Goal: Task Accomplishment & Management: Manage account settings

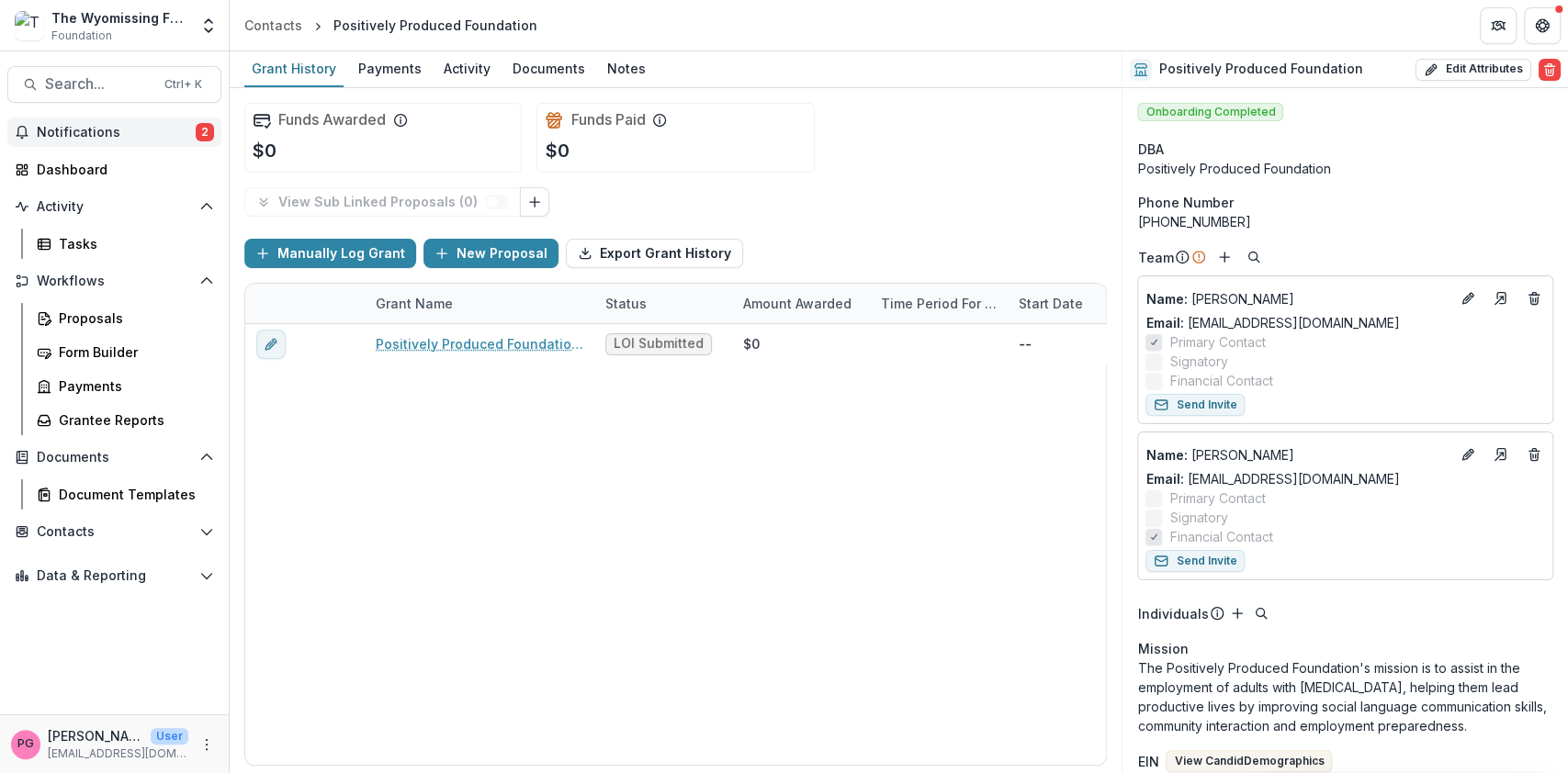
scroll to position [797, 0]
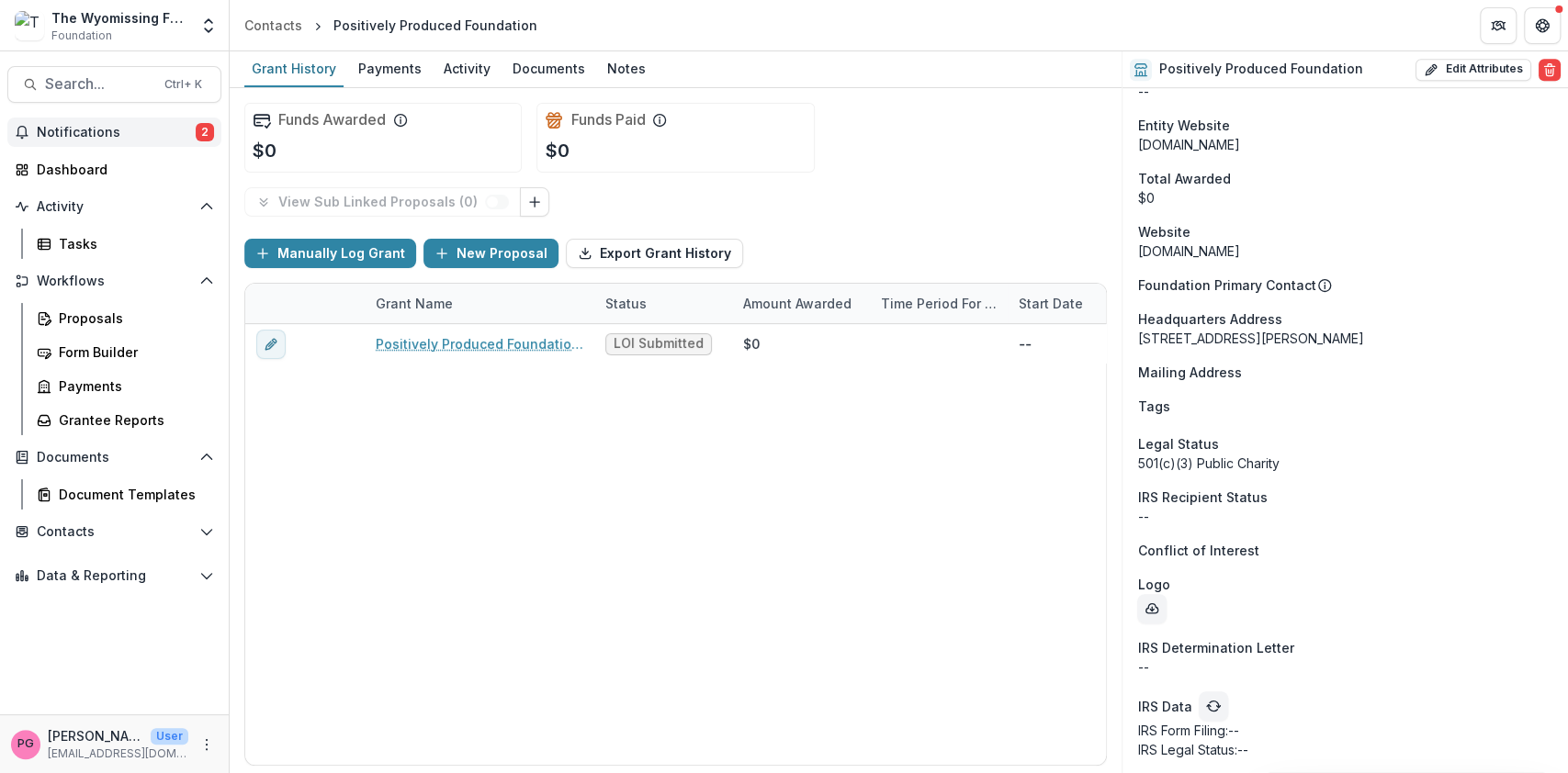
click at [115, 122] on button "Notifications 2" at bounding box center [115, 132] width 214 height 29
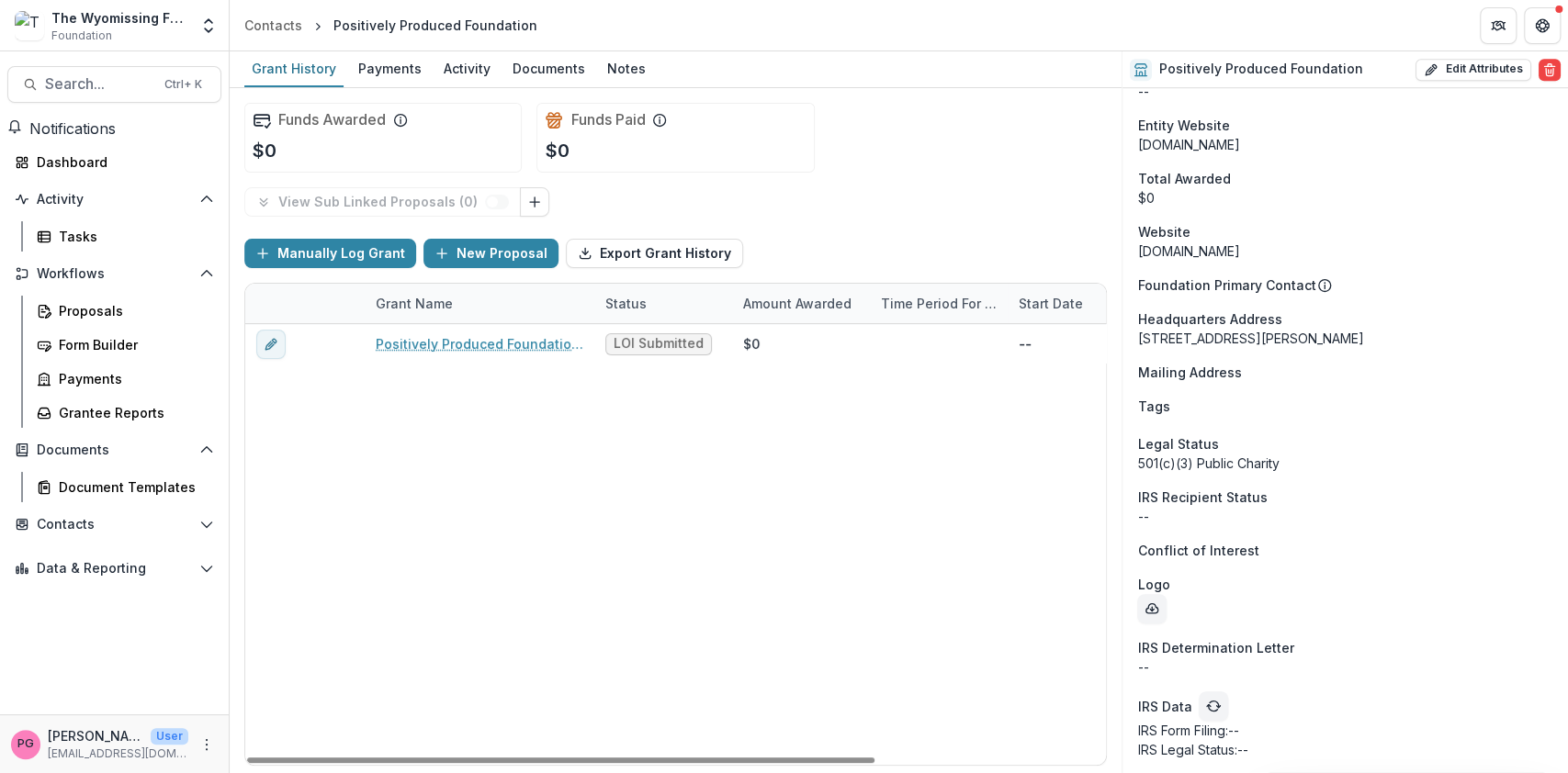
click at [543, 431] on div "Positively Produced Foundation - 2025 - Letter of Intent LOI Submitted $0 -- $0" at bounding box center [833, 544] width 1175 height 441
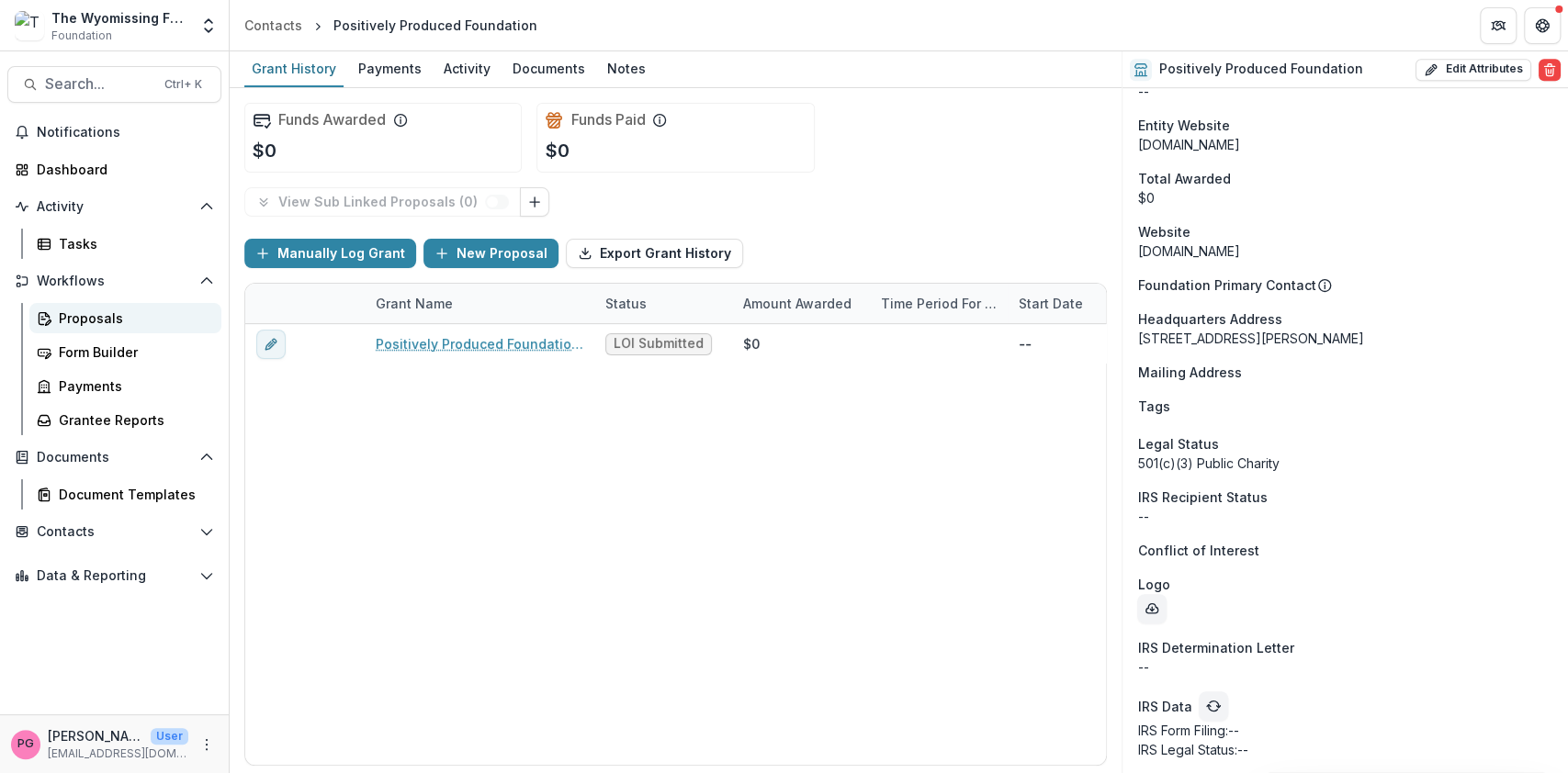
click at [81, 306] on link "Proposals" at bounding box center [125, 319] width 192 height 30
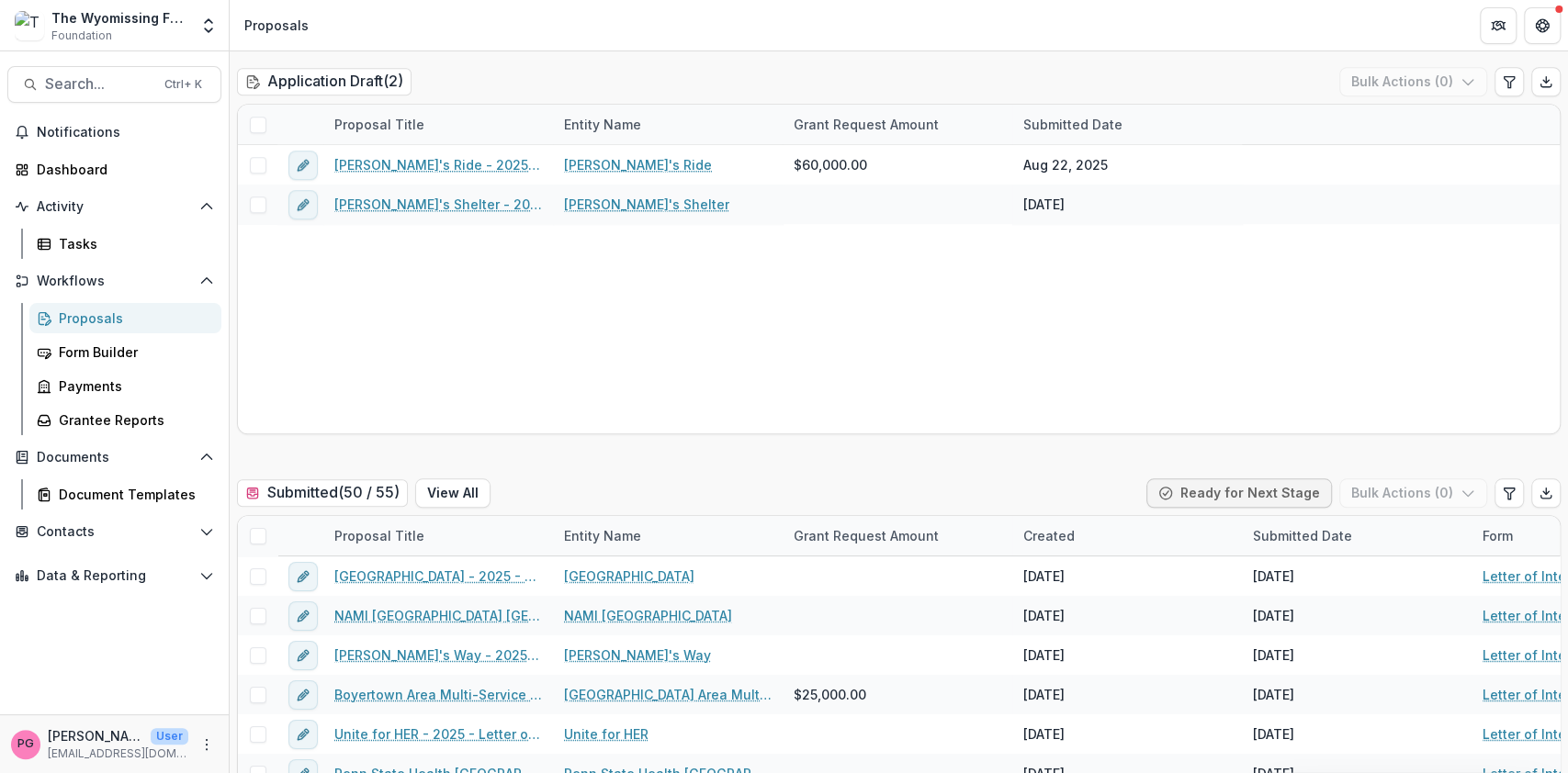
scroll to position [1000, 0]
click at [1336, 533] on div "Submitted Date" at bounding box center [1302, 537] width 121 height 19
click at [1349, 635] on button "Sort Descending" at bounding box center [1407, 629] width 116 height 44
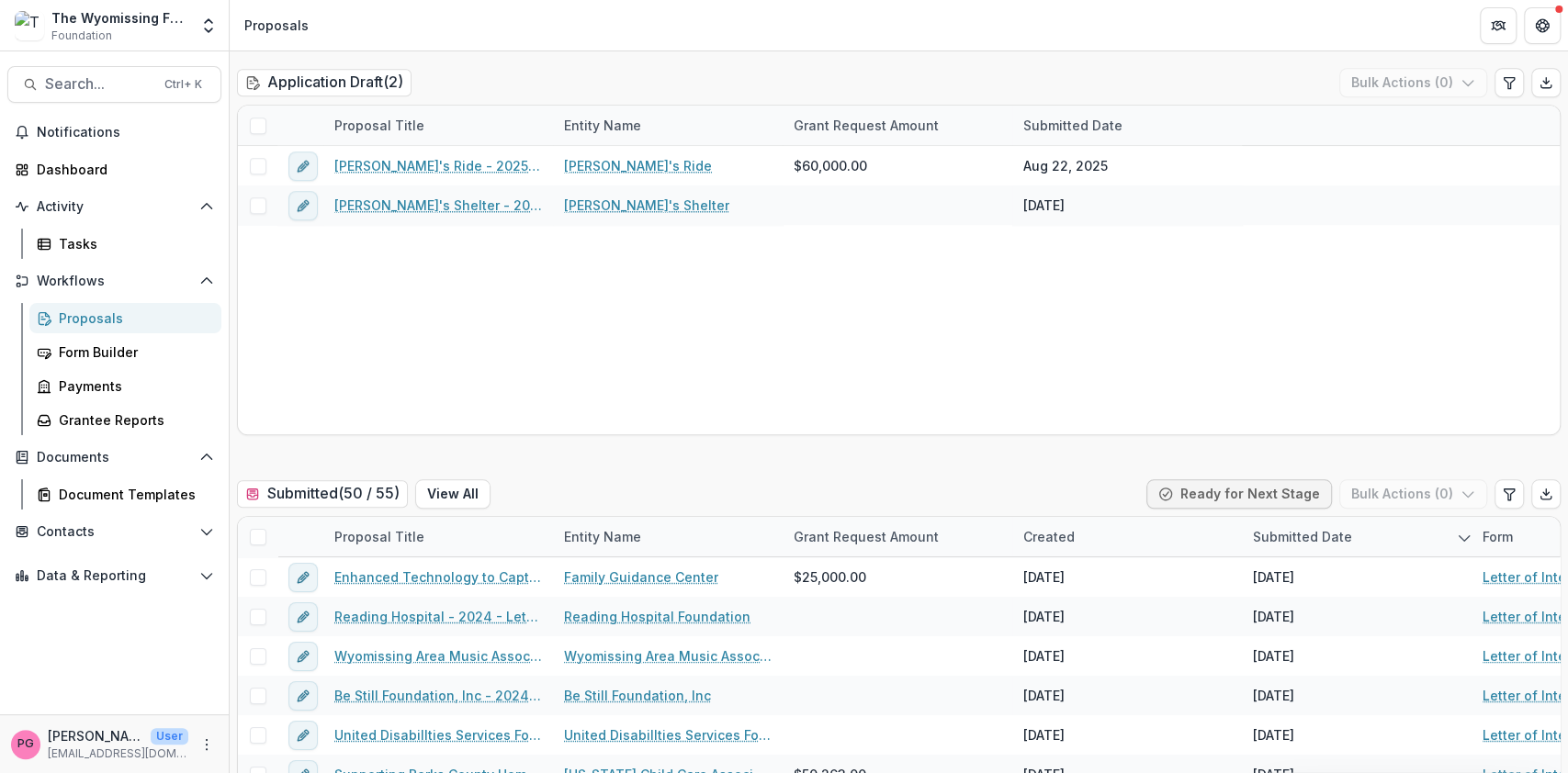
click at [1358, 369] on div "Danny's Ride - 2025 - Letter of Intent Danny's Ride $60,000.00 Aug 22, 2025 Mar…" at bounding box center [898, 290] width 1321 height 288
click at [1337, 529] on div "Submitted Date" at bounding box center [1302, 537] width 121 height 19
click at [1330, 631] on span "Sort Ascending" at bounding box center [1295, 639] width 107 height 18
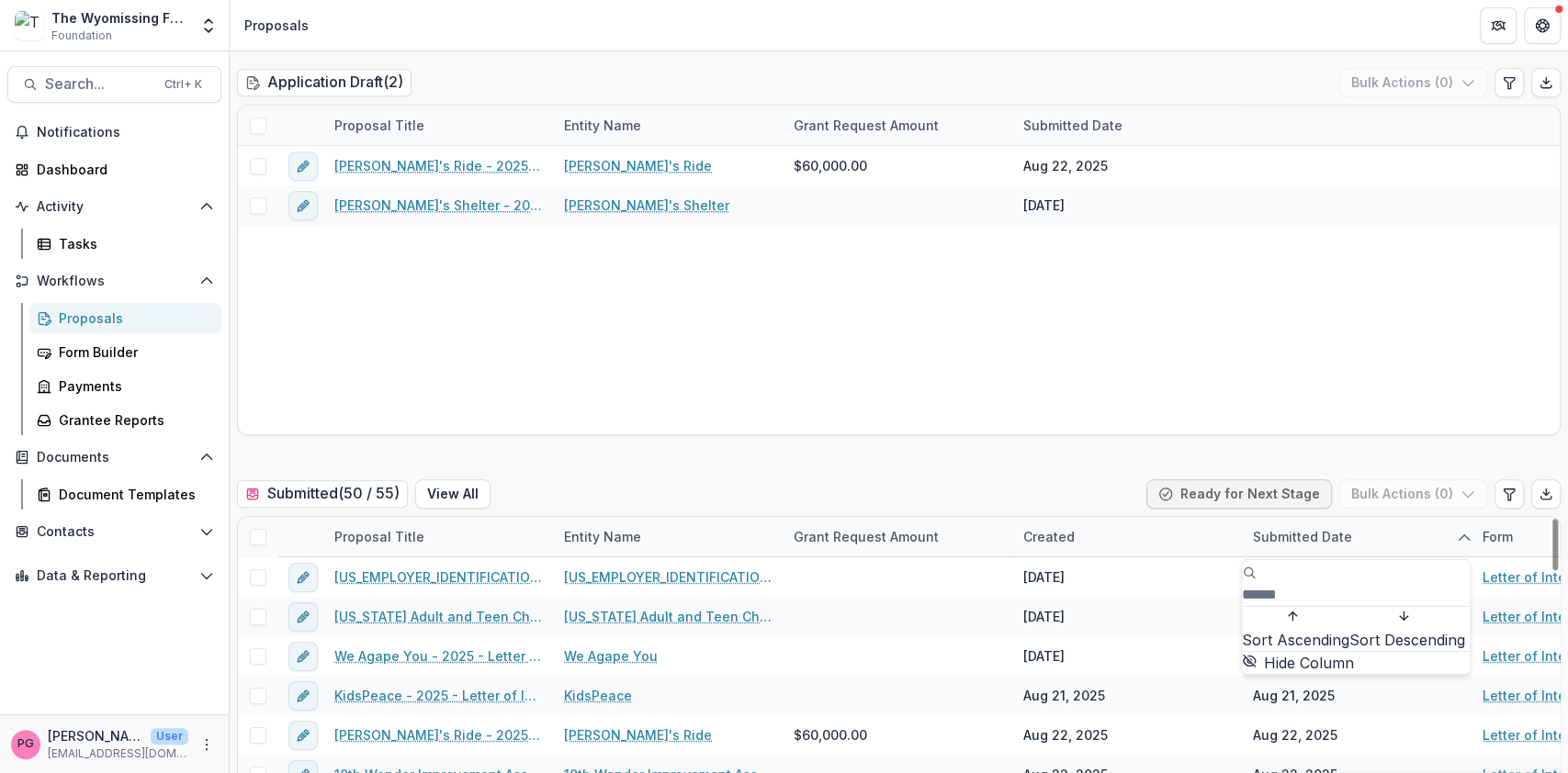
click at [1301, 349] on div "Danny's Ride - 2025 - Letter of Intent Danny's Ride $60,000.00 Aug 22, 2025 Mar…" at bounding box center [898, 290] width 1321 height 288
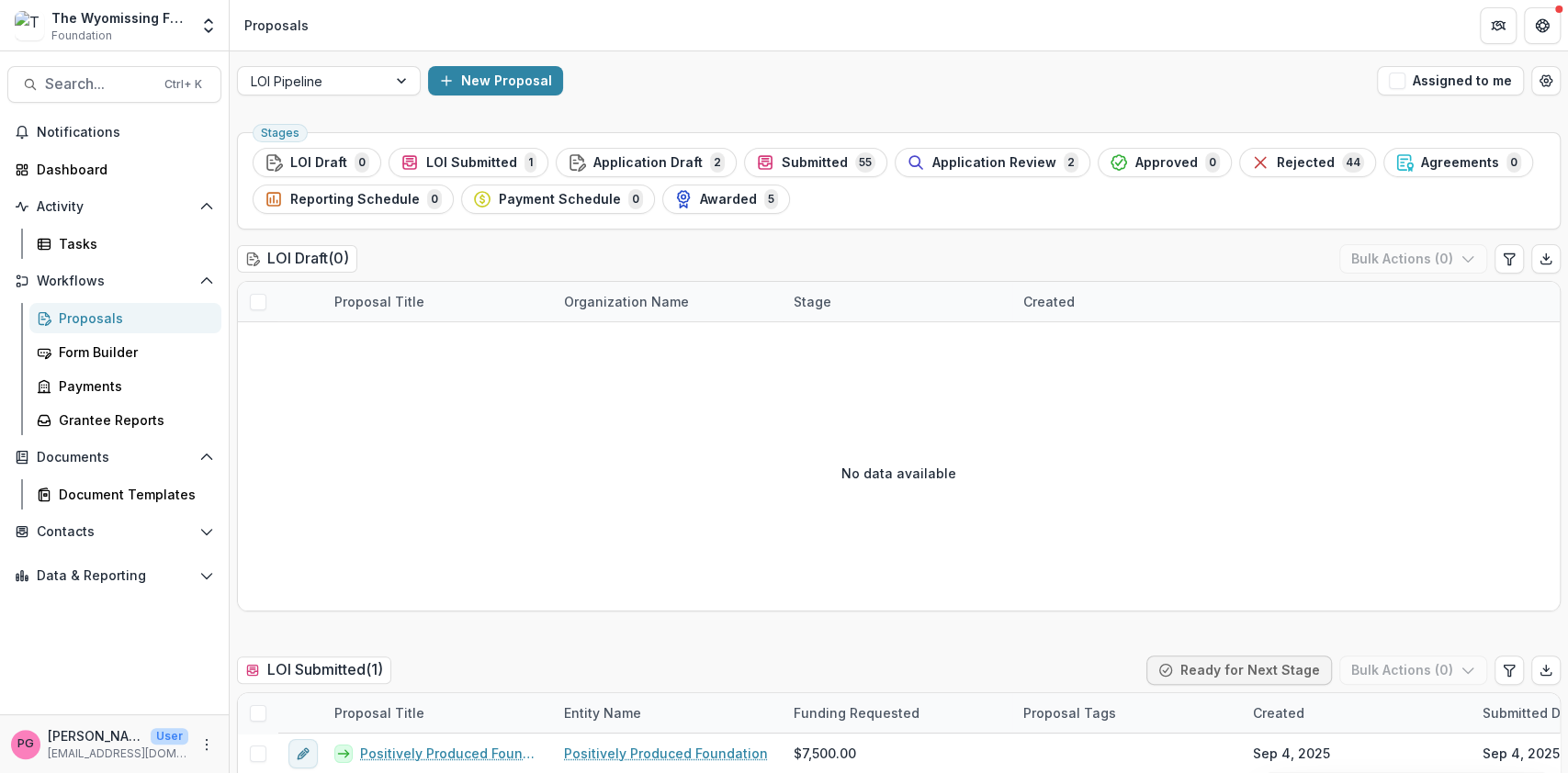
scroll to position [0, 0]
click at [834, 160] on div "Submitted 55" at bounding box center [816, 162] width 120 height 20
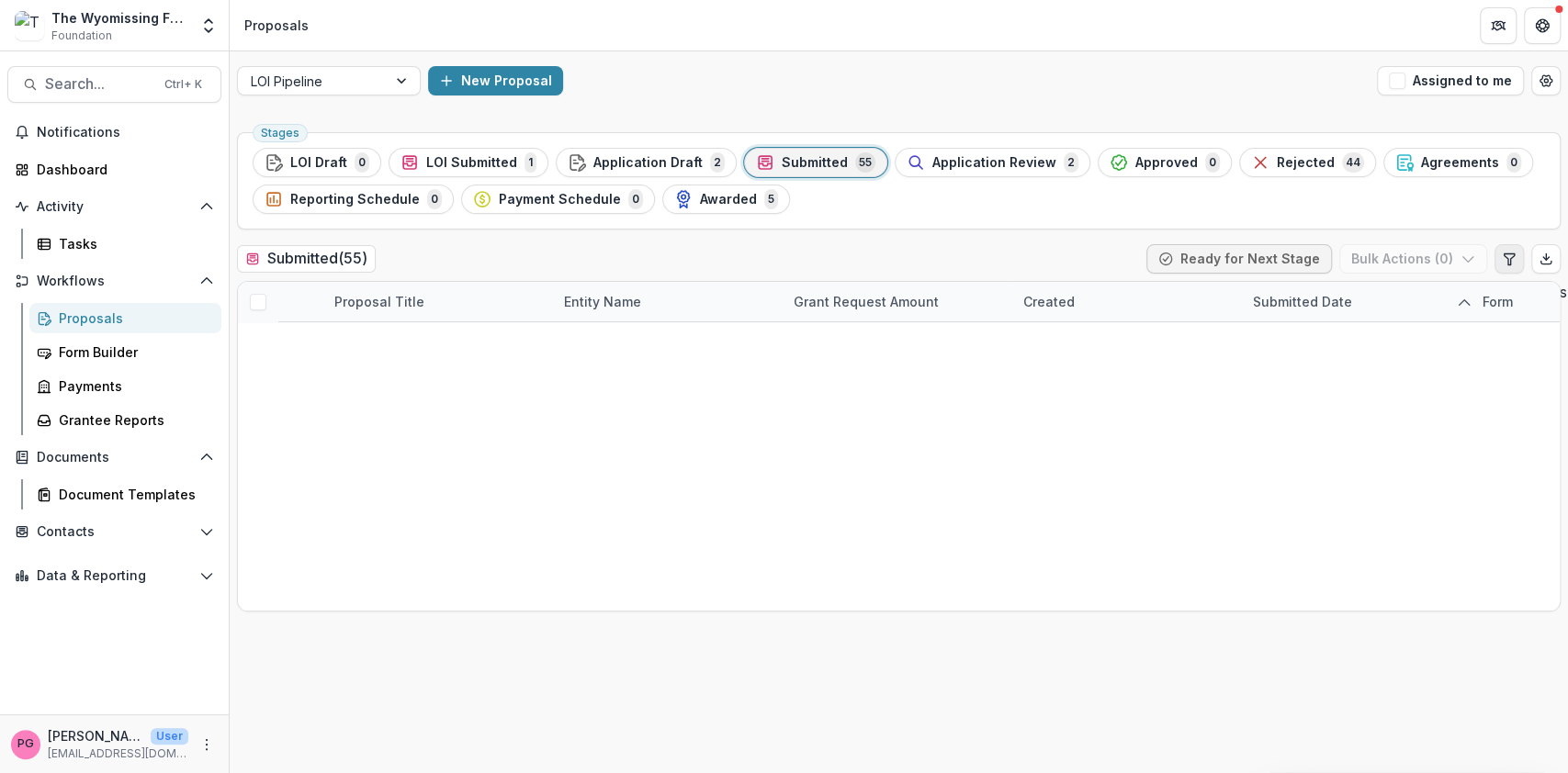
click at [1508, 252] on icon "Edit table settings" at bounding box center [1508, 258] width 14 height 14
drag, startPoint x: 681, startPoint y: 591, endPoint x: 438, endPoint y: 687, distance: 261.3
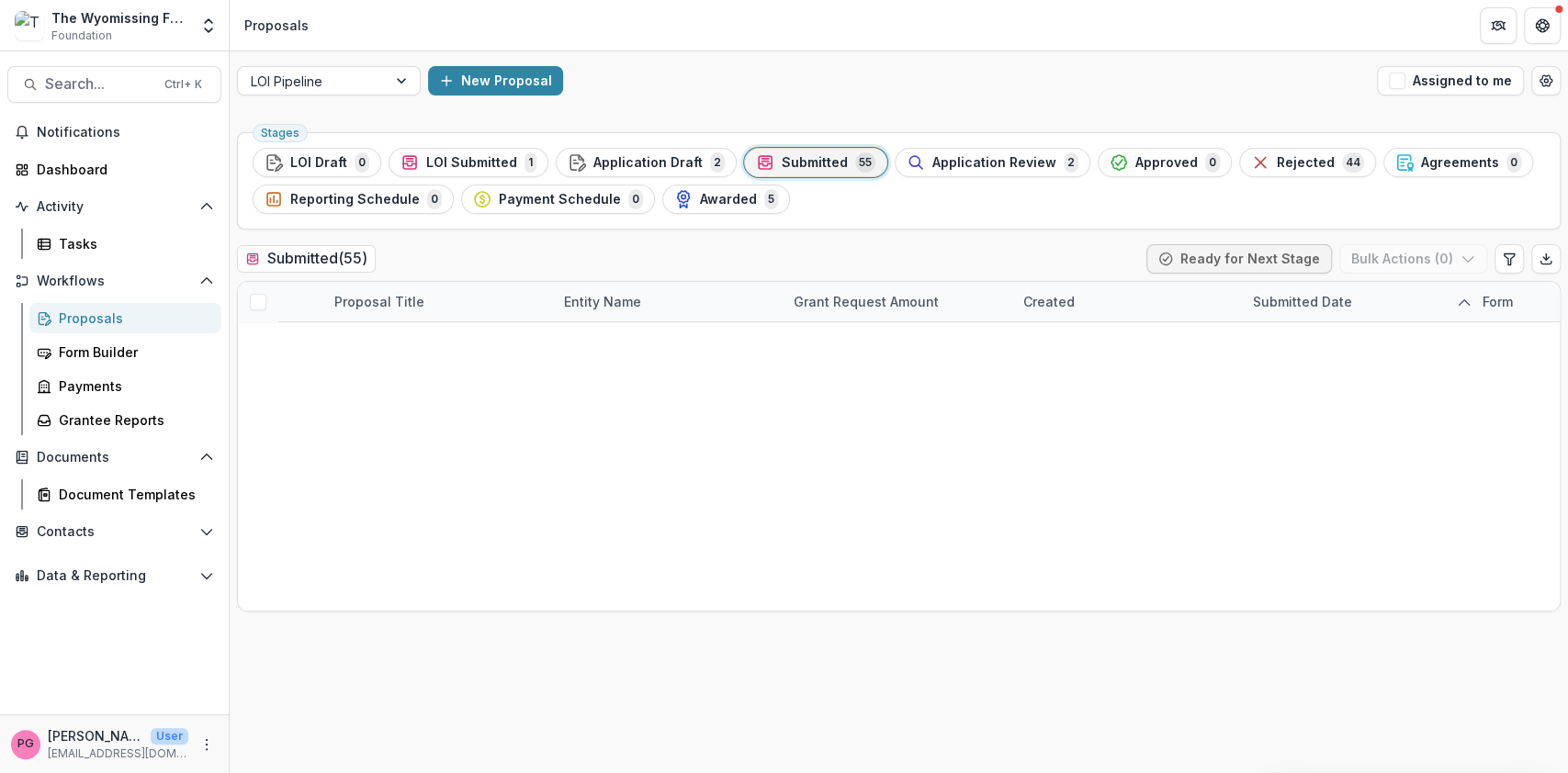
click at [14, 772] on icon "Close" at bounding box center [7, 785] width 14 height 14
click at [404, 77] on div at bounding box center [403, 81] width 33 height 28
click at [336, 772] on div "Non-LOI Pipeline" at bounding box center [784, 783] width 1568 height 22
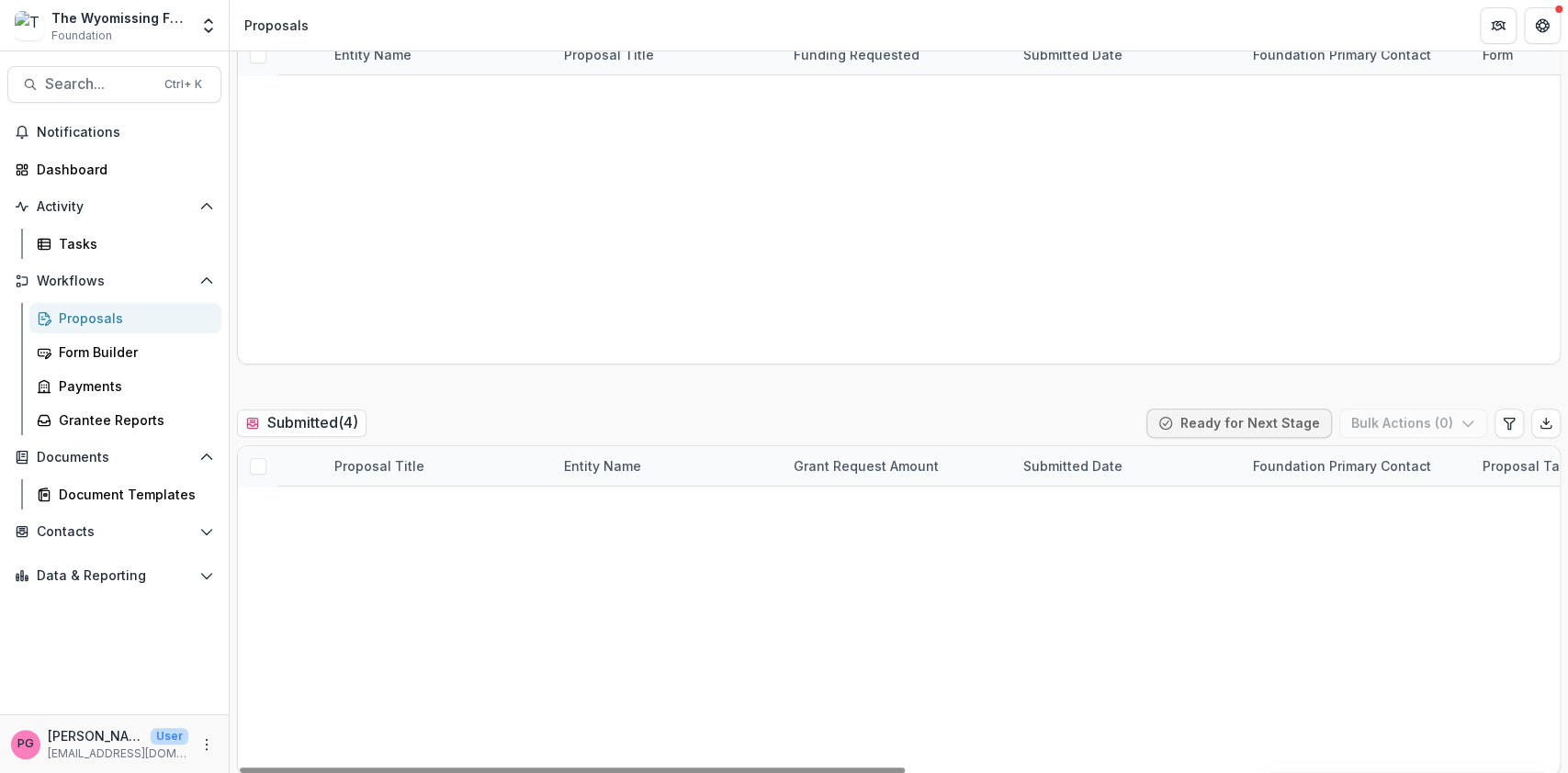
scroll to position [330, 0]
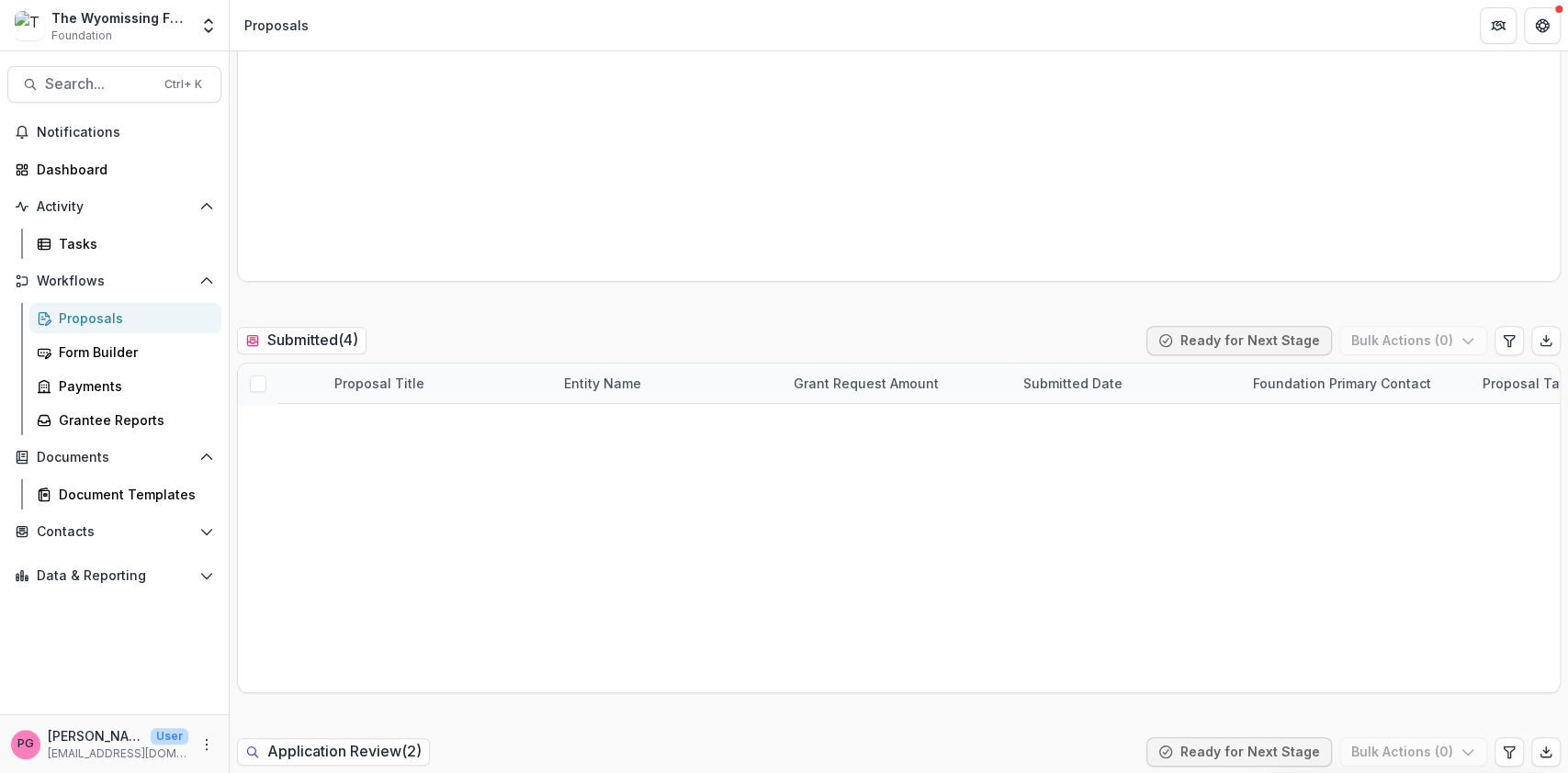
drag, startPoint x: 1506, startPoint y: 340, endPoint x: 1543, endPoint y: 229, distance: 117.0
click at [1503, 336] on icon "Edit table settings" at bounding box center [1508, 340] width 14 height 14
select select "******"
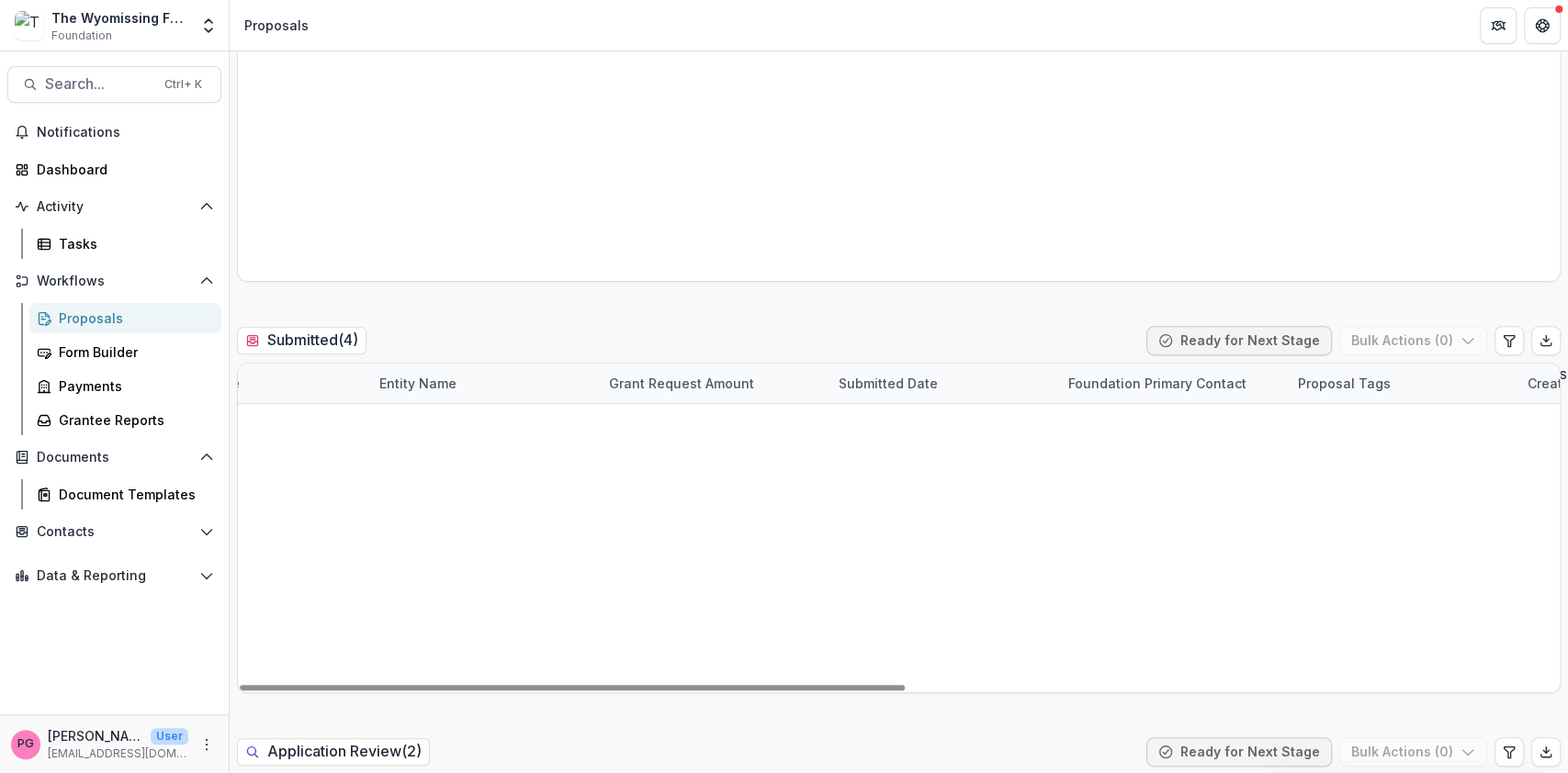
scroll to position [0, 0]
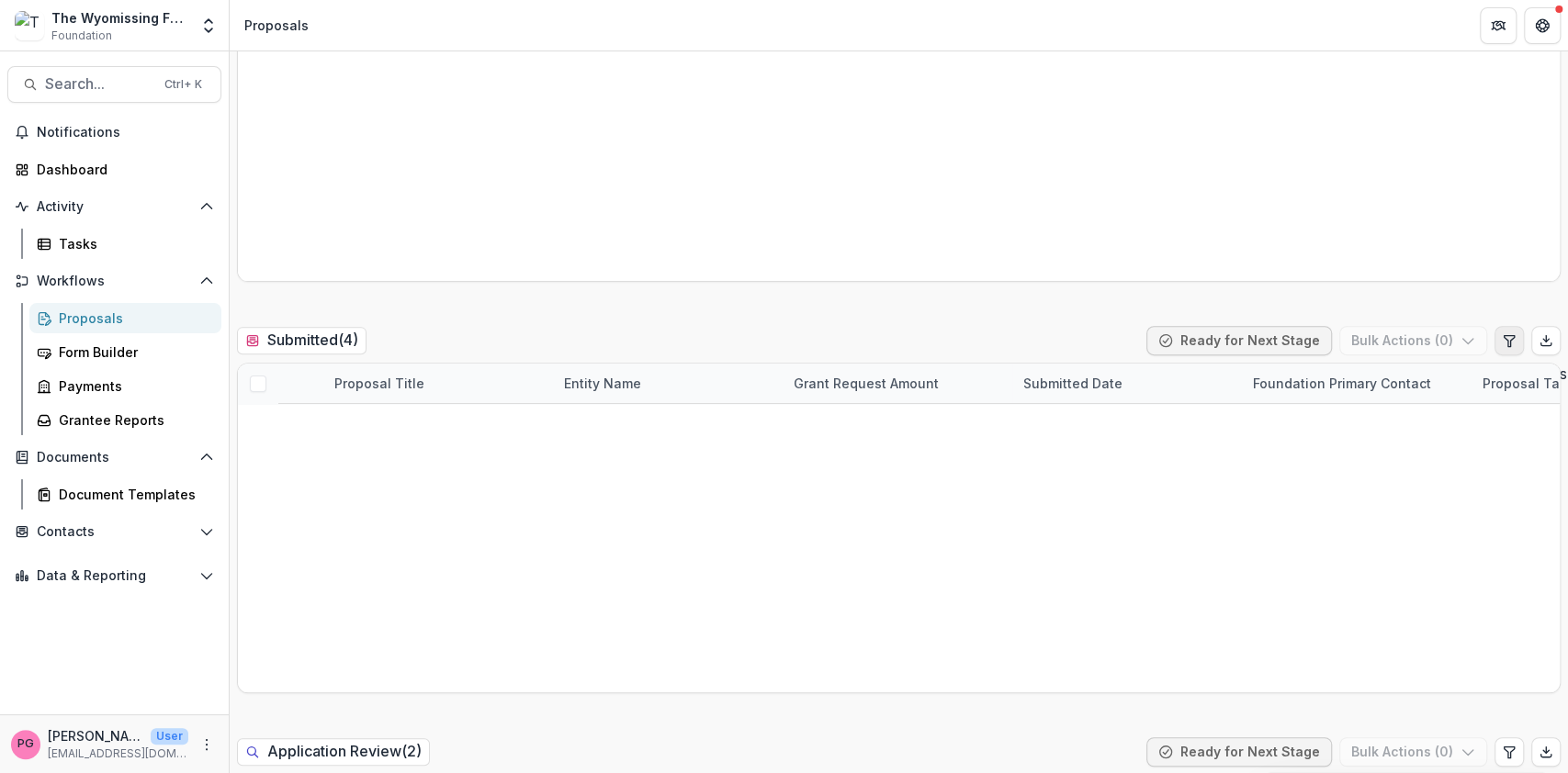
click at [1502, 335] on icon "Edit table settings" at bounding box center [1508, 340] width 14 height 14
select select "******"
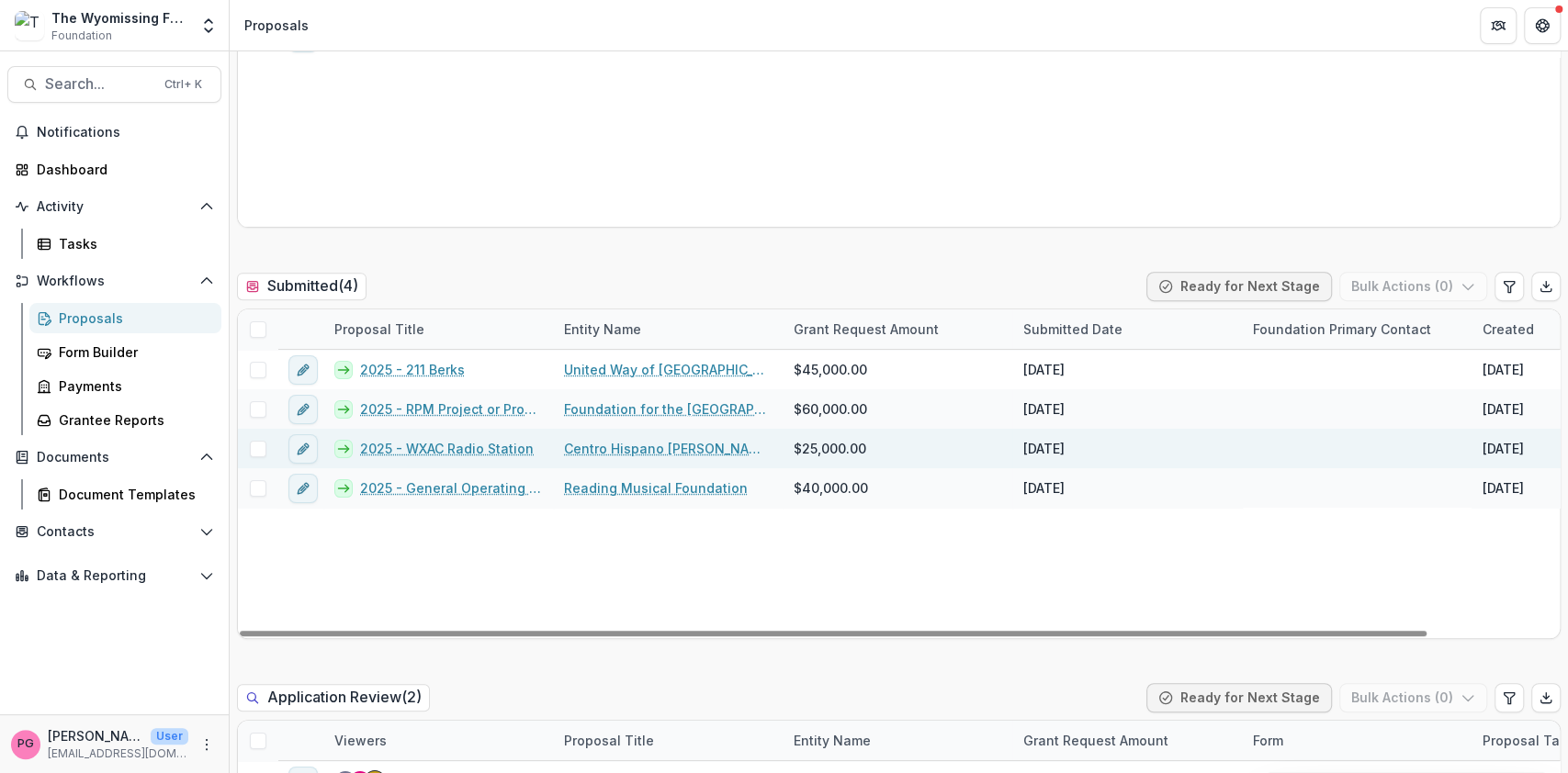
scroll to position [0, 146]
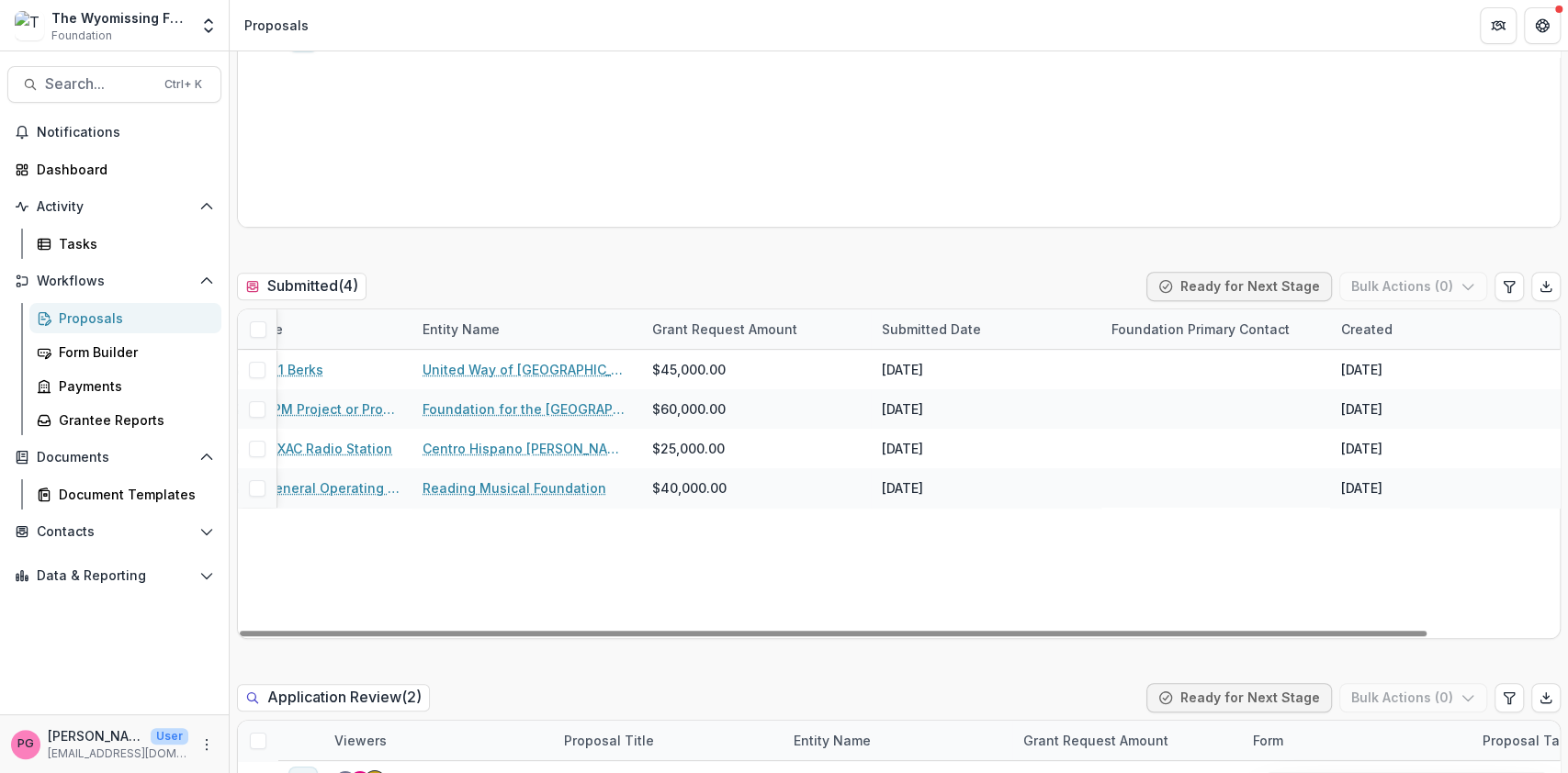
click at [977, 323] on div "Submitted Date" at bounding box center [932, 329] width 121 height 19
click at [955, 400] on span "Sort Ascending" at bounding box center [950, 408] width 98 height 15
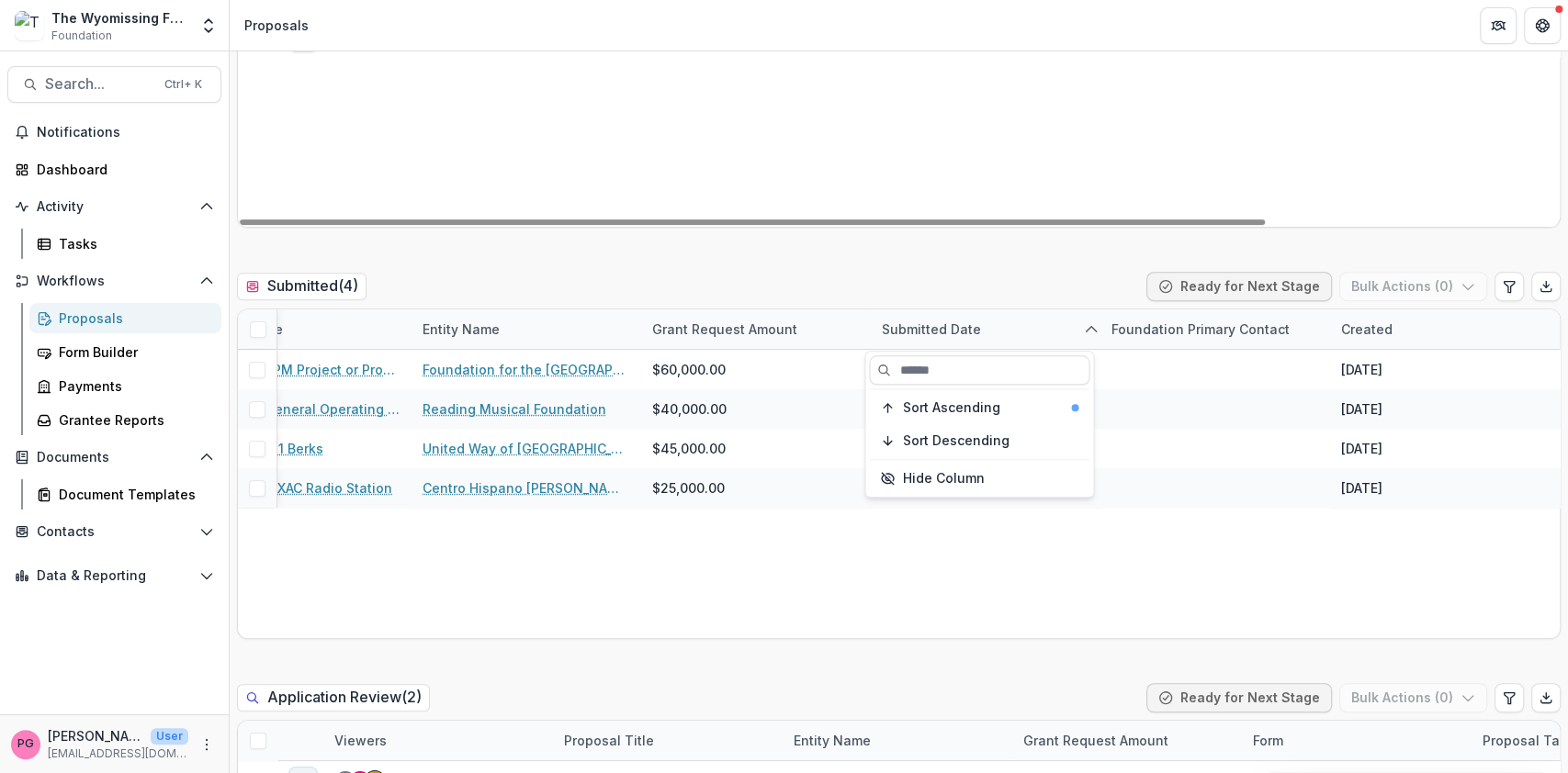
click at [948, 185] on div "[GEOGRAPHIC_DATA] 2025 - Capacity Building Application $0.00 -- Capacity Buildi…" at bounding box center [1084, 83] width 1693 height 288
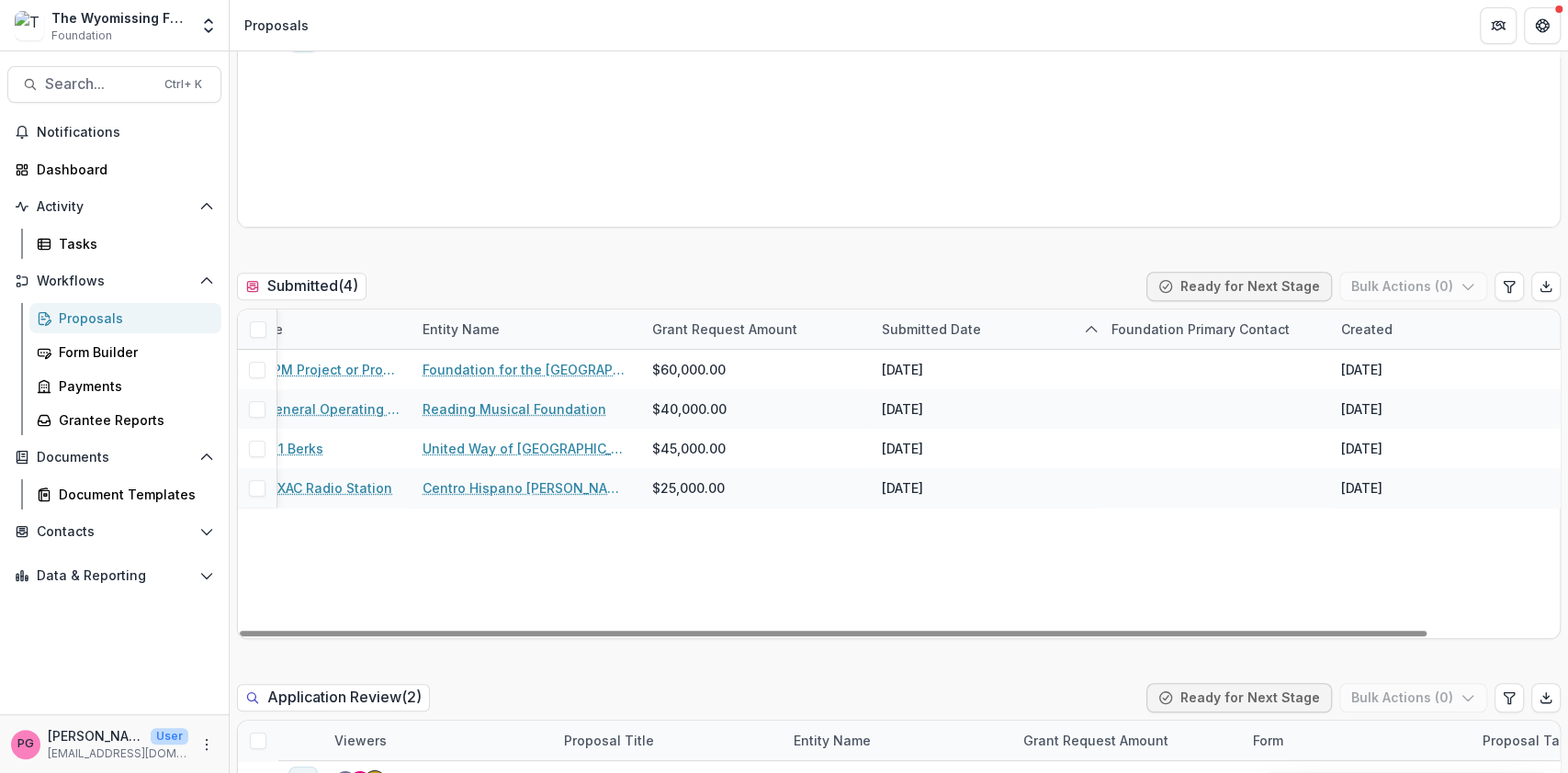
click at [965, 320] on div "Submitted Date" at bounding box center [932, 329] width 121 height 19
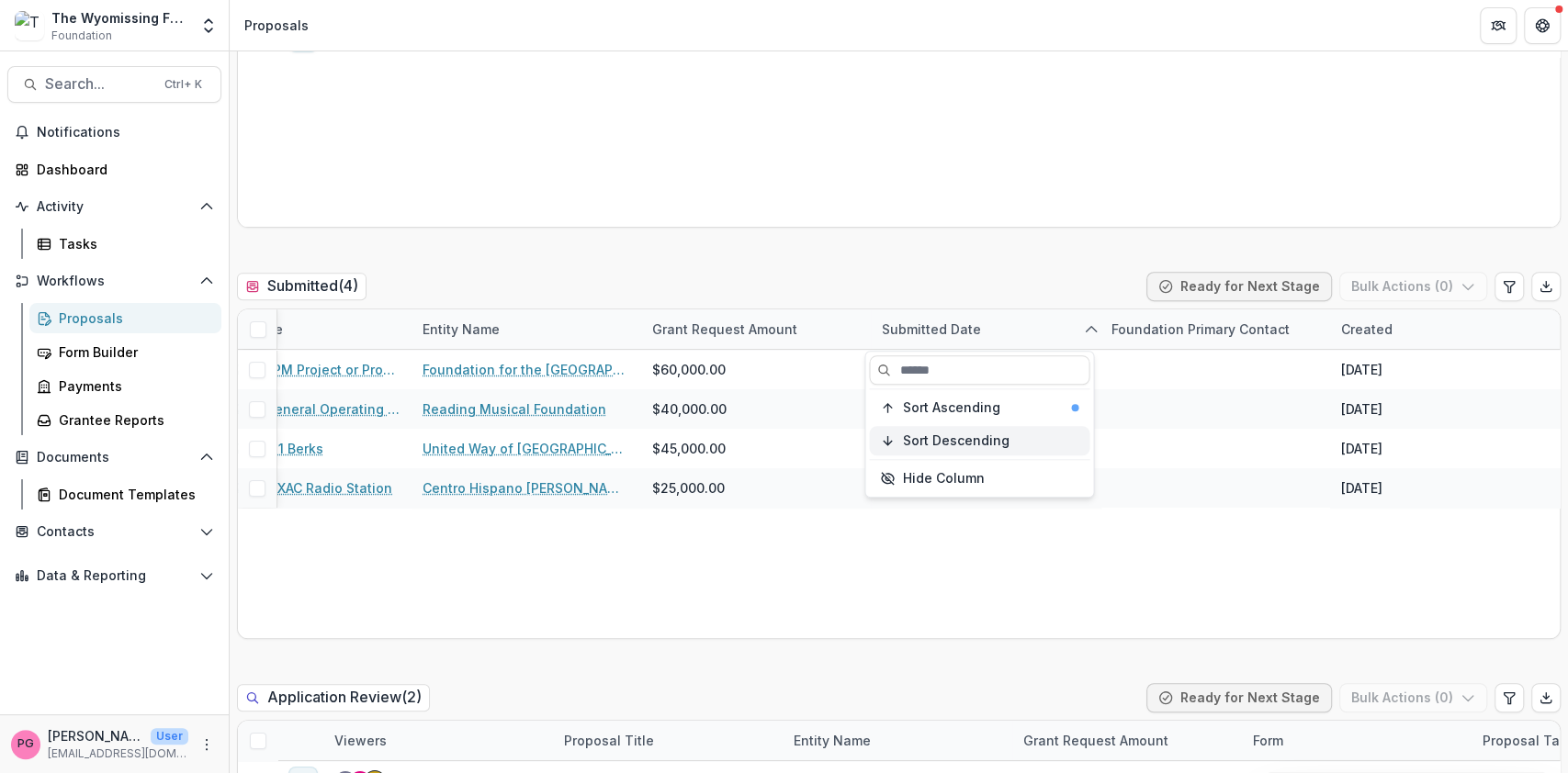
click at [963, 442] on span "Sort Descending" at bounding box center [955, 441] width 106 height 15
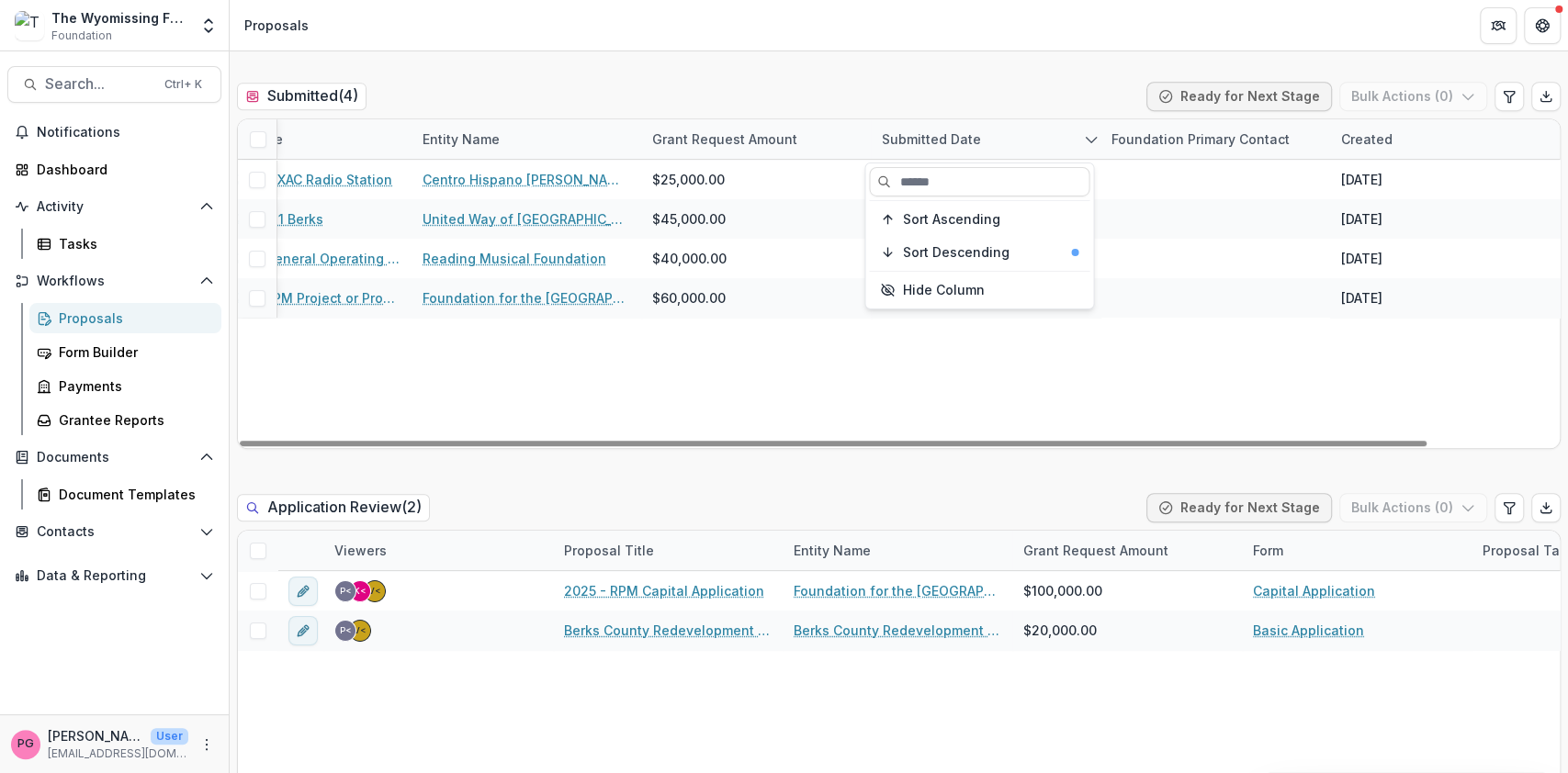
scroll to position [573, 0]
click at [862, 382] on div "2025 - WXAC Radio Station Centro Hispano [PERSON_NAME] Inc $25,000.00 [DATE] [D…" at bounding box center [828, 304] width 1463 height 288
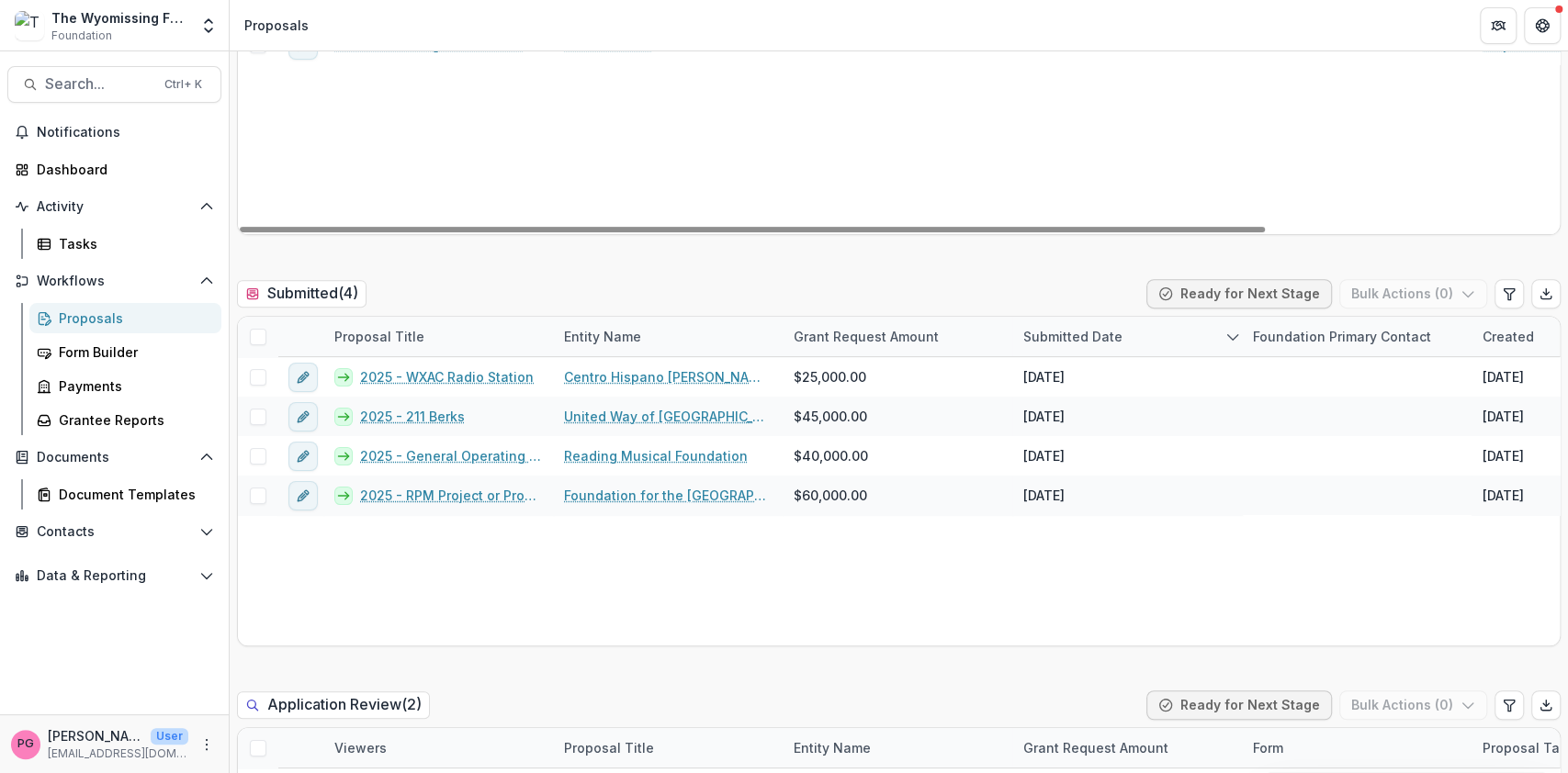
scroll to position [0, 0]
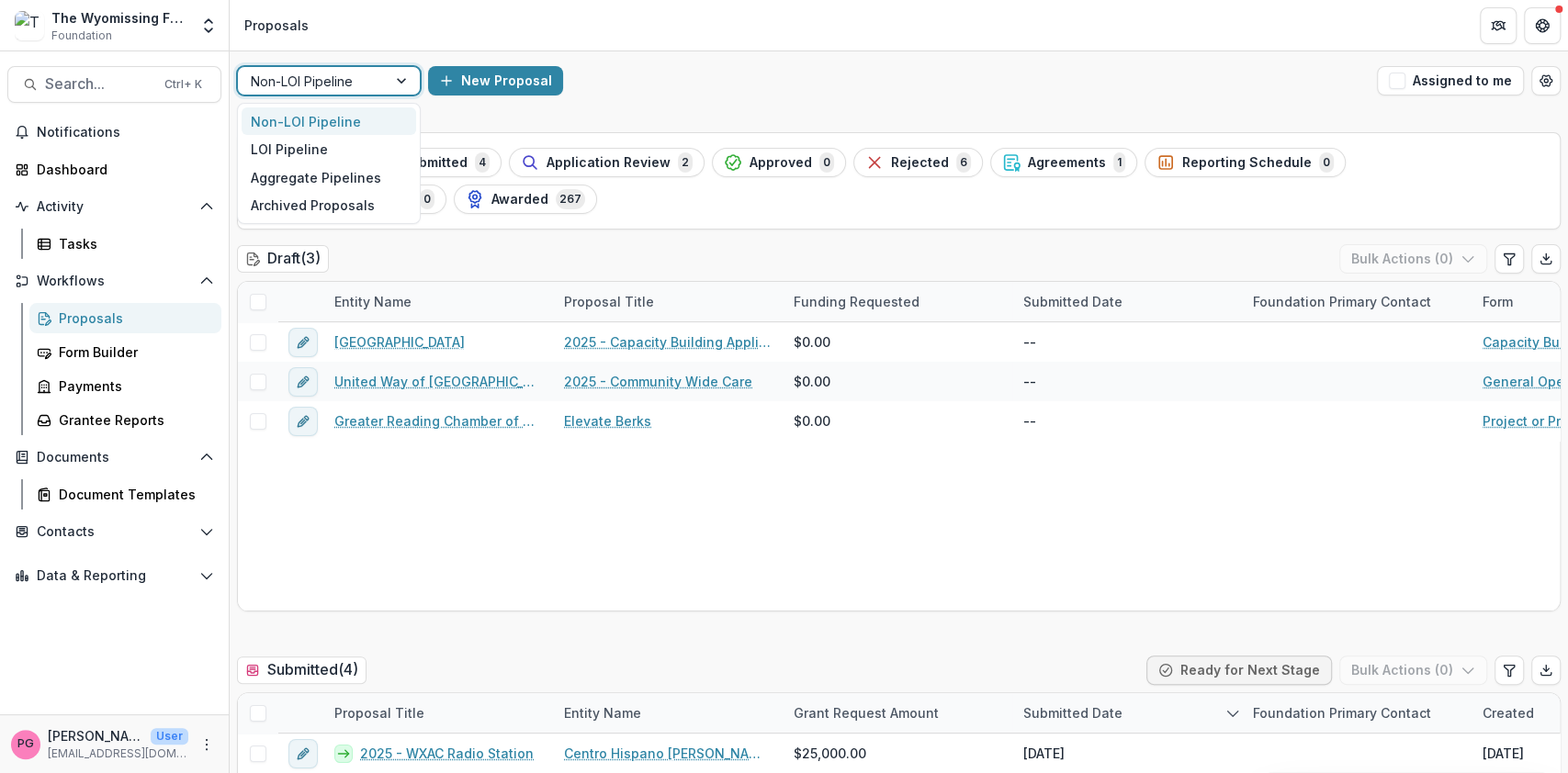
click at [403, 84] on div at bounding box center [403, 81] width 33 height 28
click at [318, 147] on div "LOI Pipeline" at bounding box center [329, 149] width 175 height 28
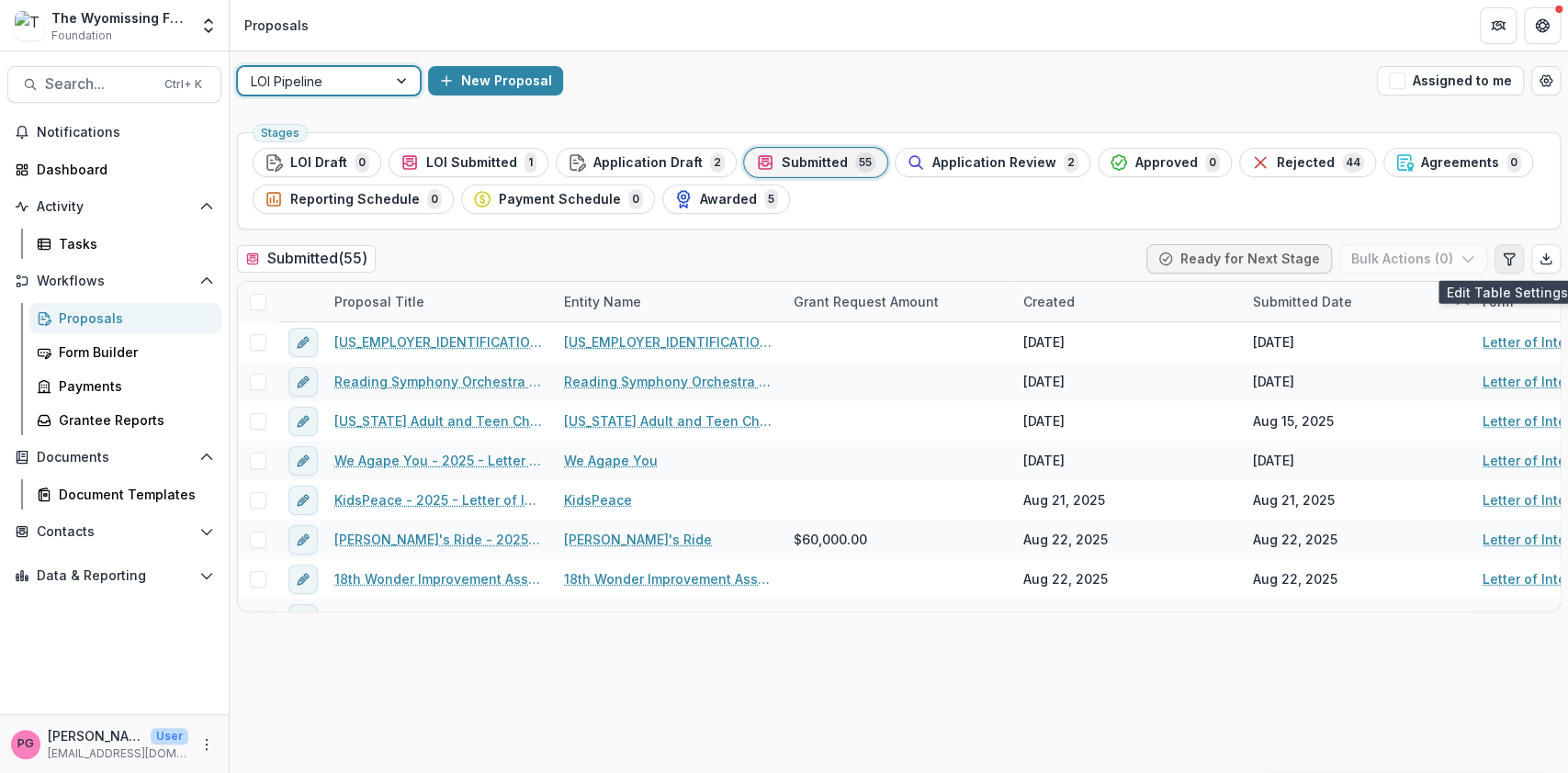
click at [1509, 252] on icon "Edit table settings" at bounding box center [1508, 258] width 14 height 14
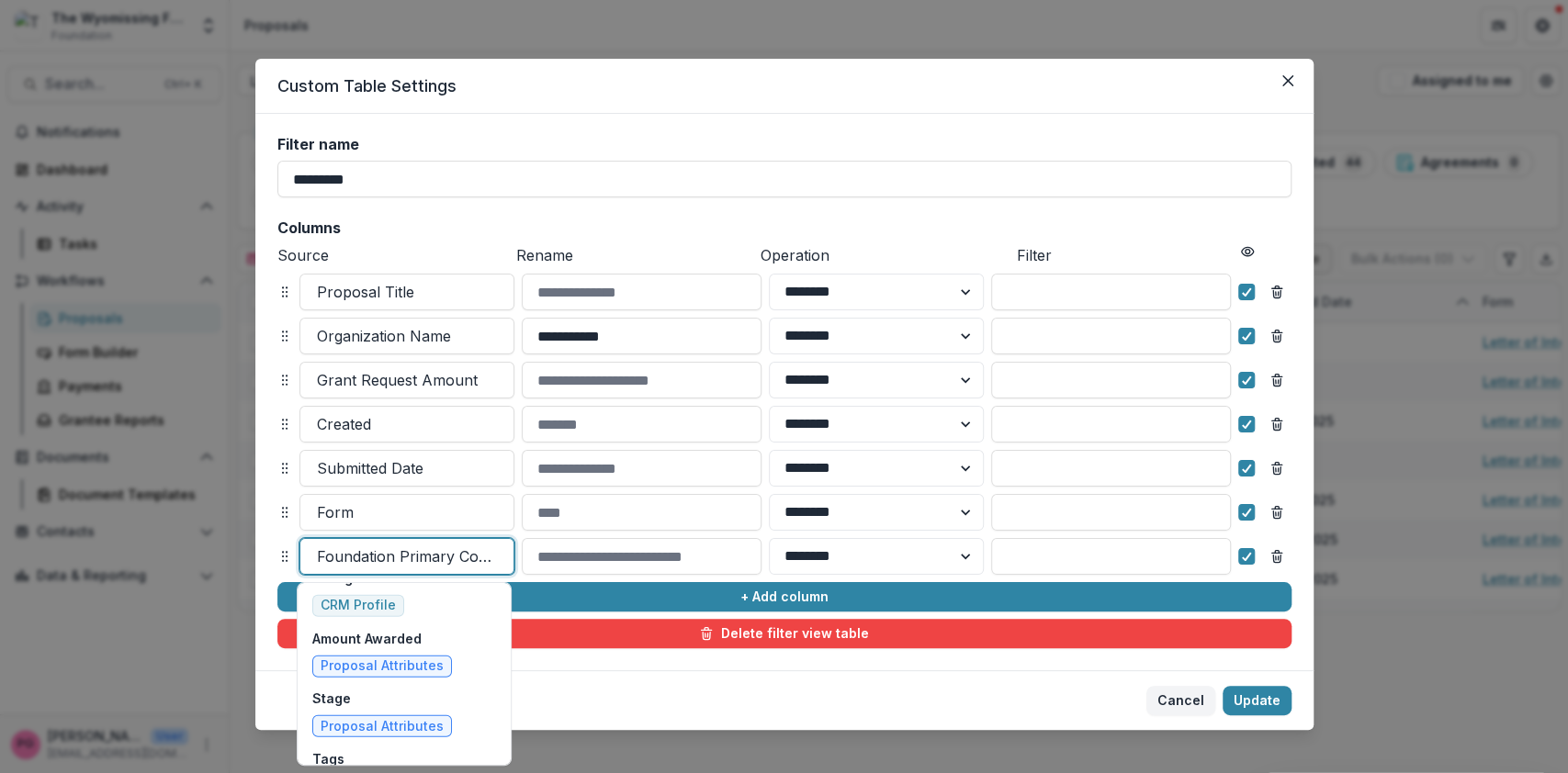
scroll to position [3404, 0]
drag, startPoint x: 334, startPoint y: 550, endPoint x: 334, endPoint y: 675, distance: 125.0
click at [334, 688] on p "Stage" at bounding box center [381, 697] width 139 height 19
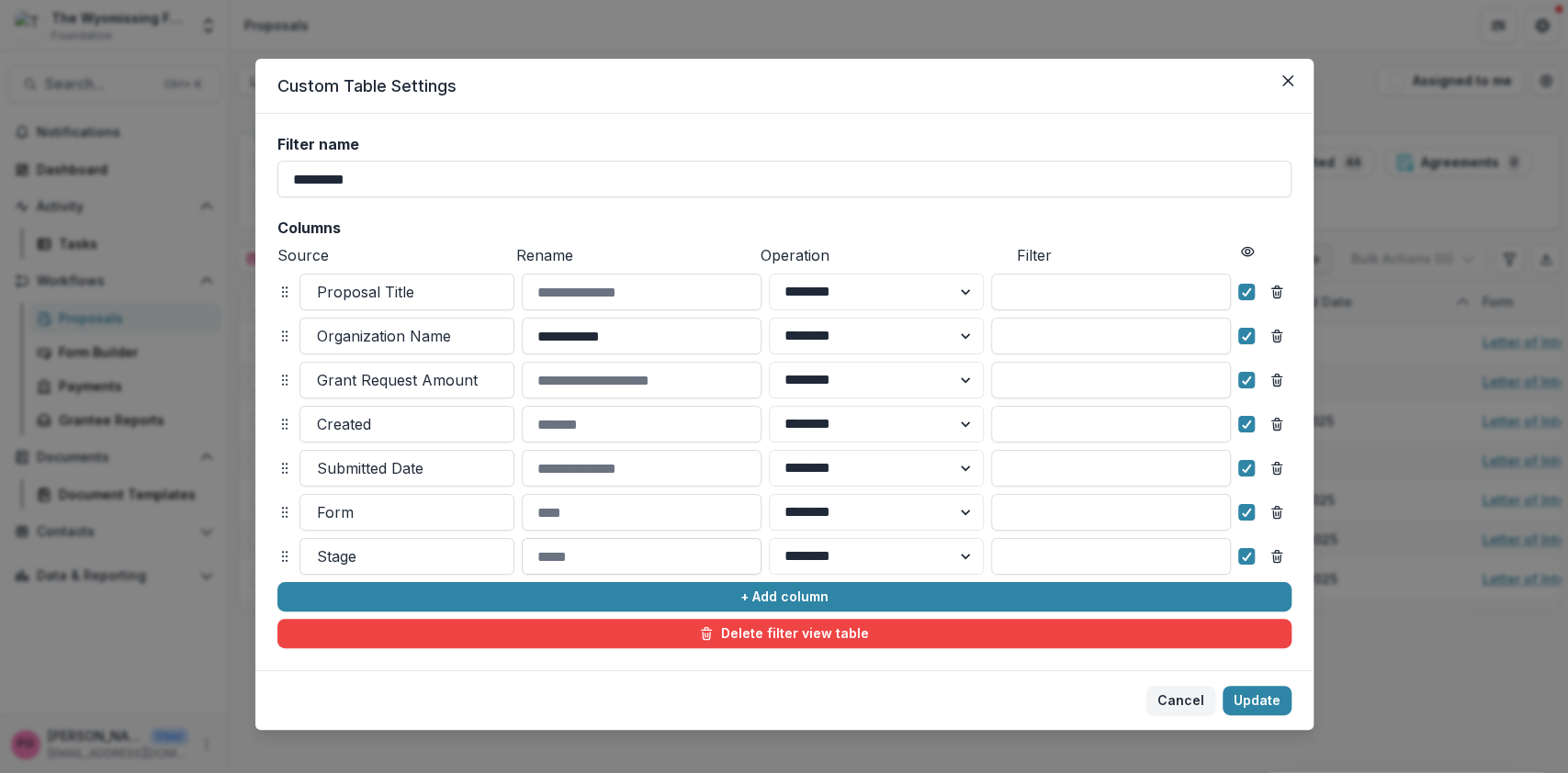
click at [597, 562] on input at bounding box center [641, 556] width 240 height 37
click at [963, 558] on select "******** ******" at bounding box center [876, 556] width 215 height 37
click at [1023, 552] on input at bounding box center [1111, 556] width 240 height 37
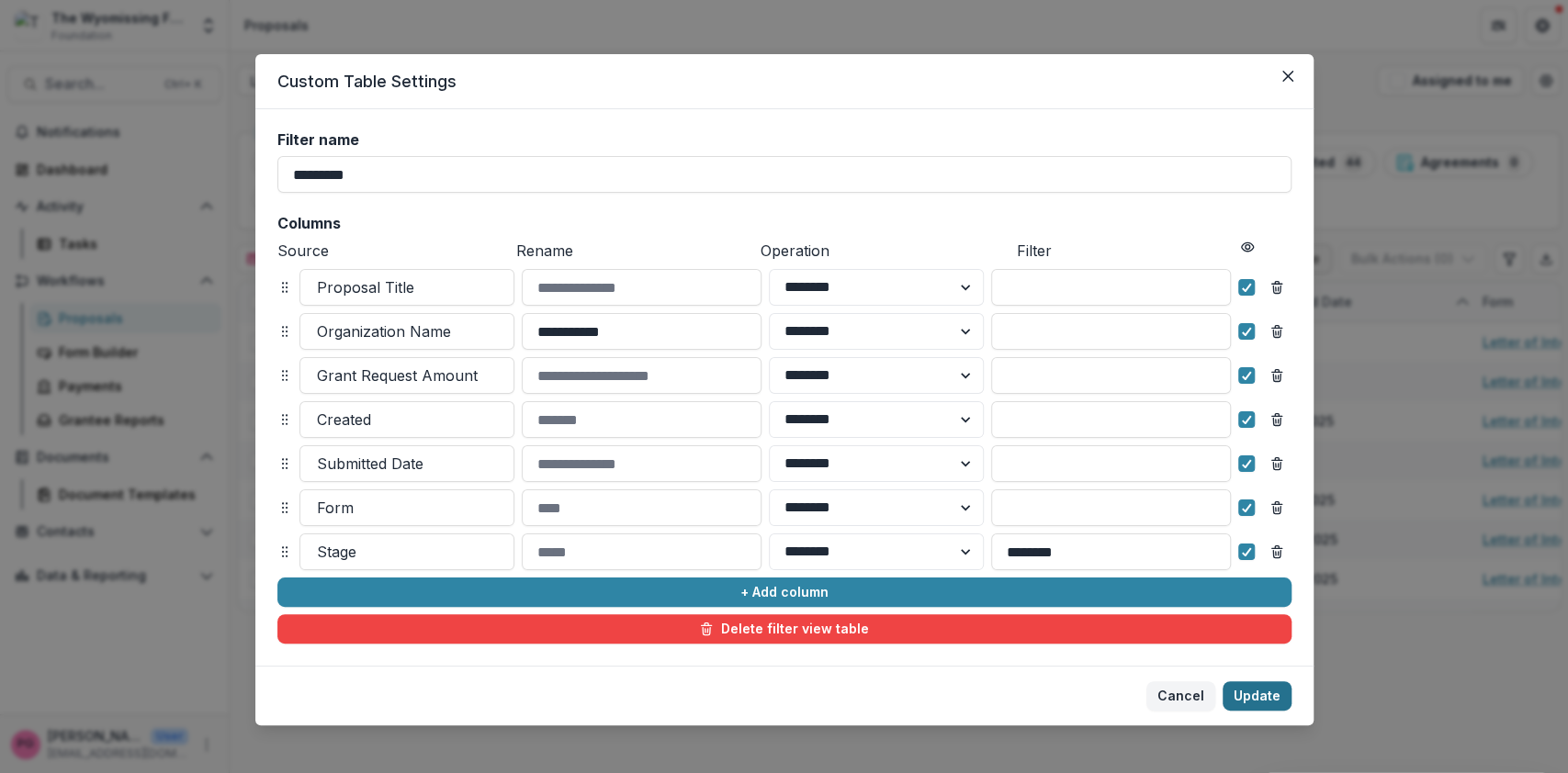
scroll to position [7, 0]
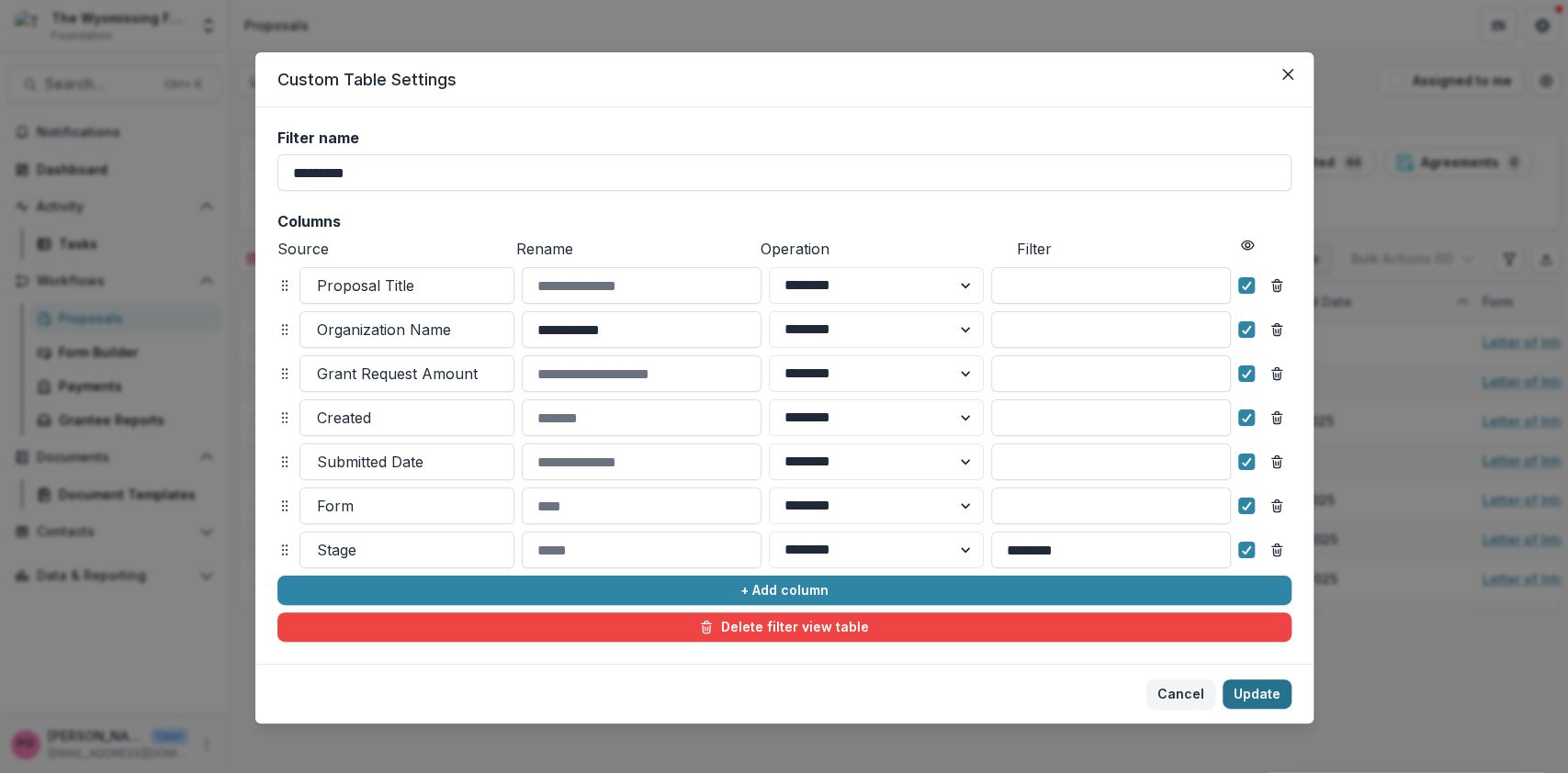
type input "********"
click at [1246, 688] on button "Update" at bounding box center [1257, 694] width 69 height 29
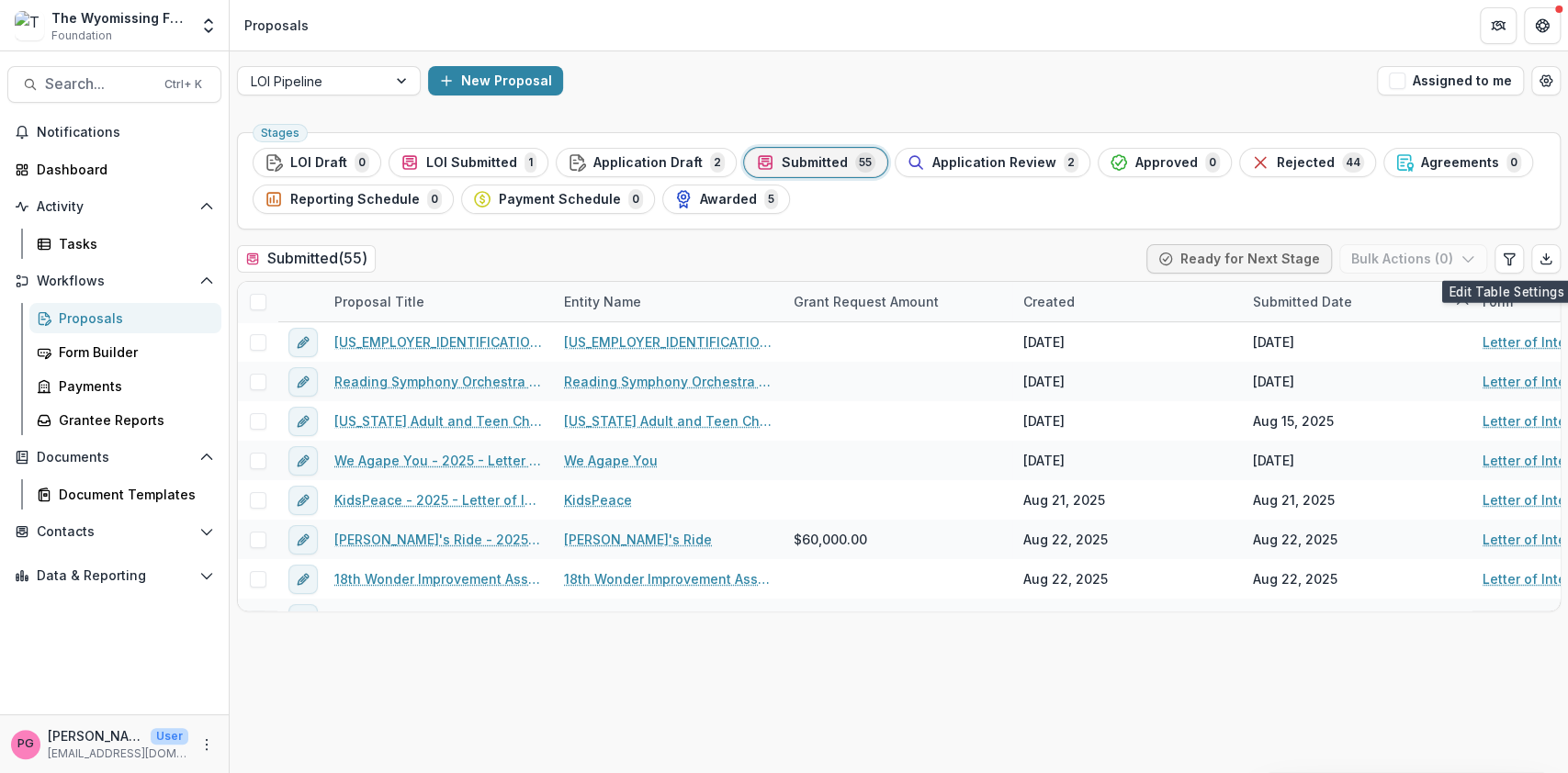
click at [1242, 706] on div "Stages LOI Draft 0 LOI Submitted 1 Application Draft 2 Submitted 55 Application…" at bounding box center [898, 450] width 1338 height 649
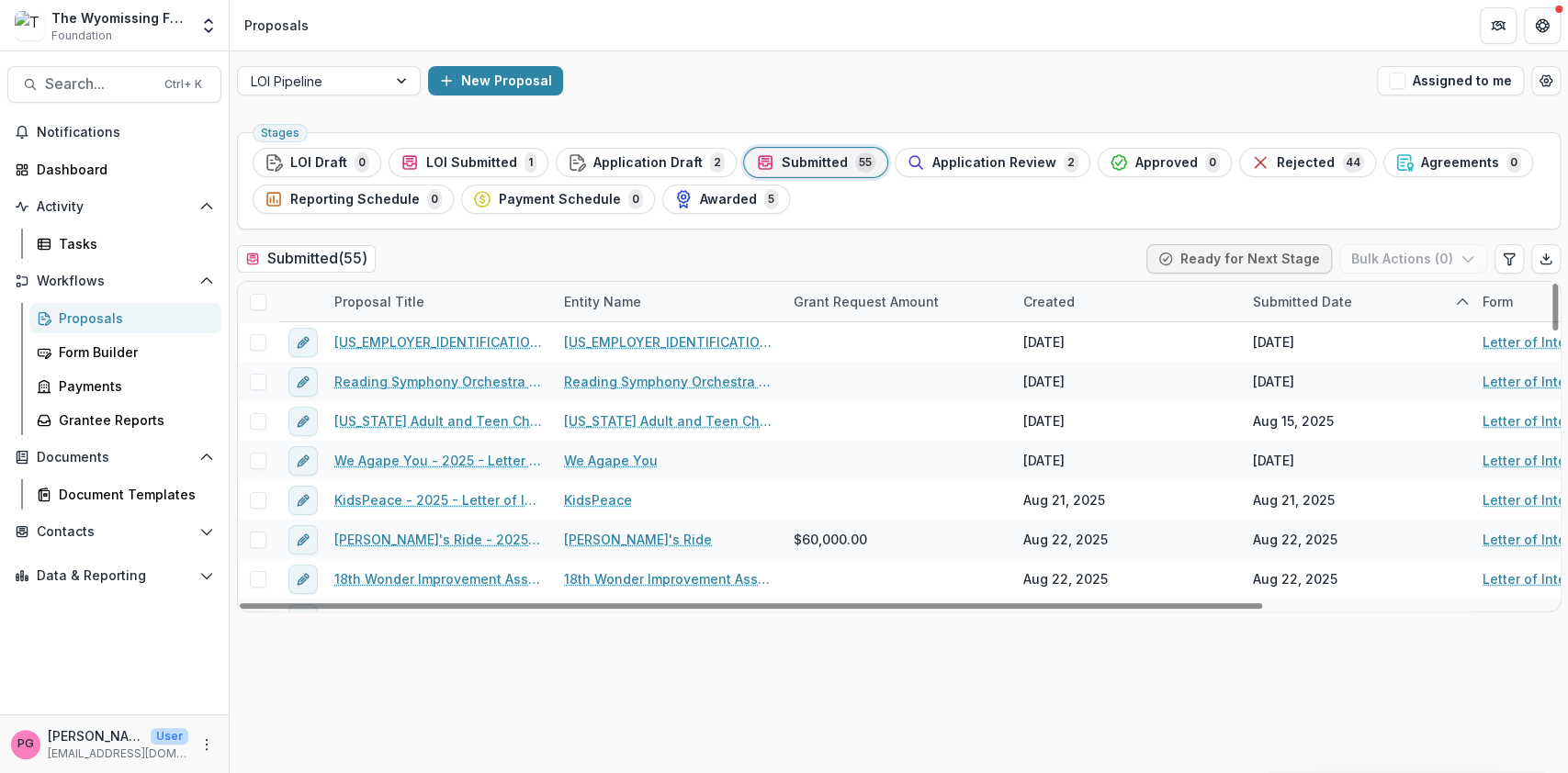
click at [1331, 298] on div "Submitted Date" at bounding box center [1302, 302] width 121 height 19
click at [1333, 374] on span "Sort Ascending" at bounding box center [1327, 380] width 98 height 15
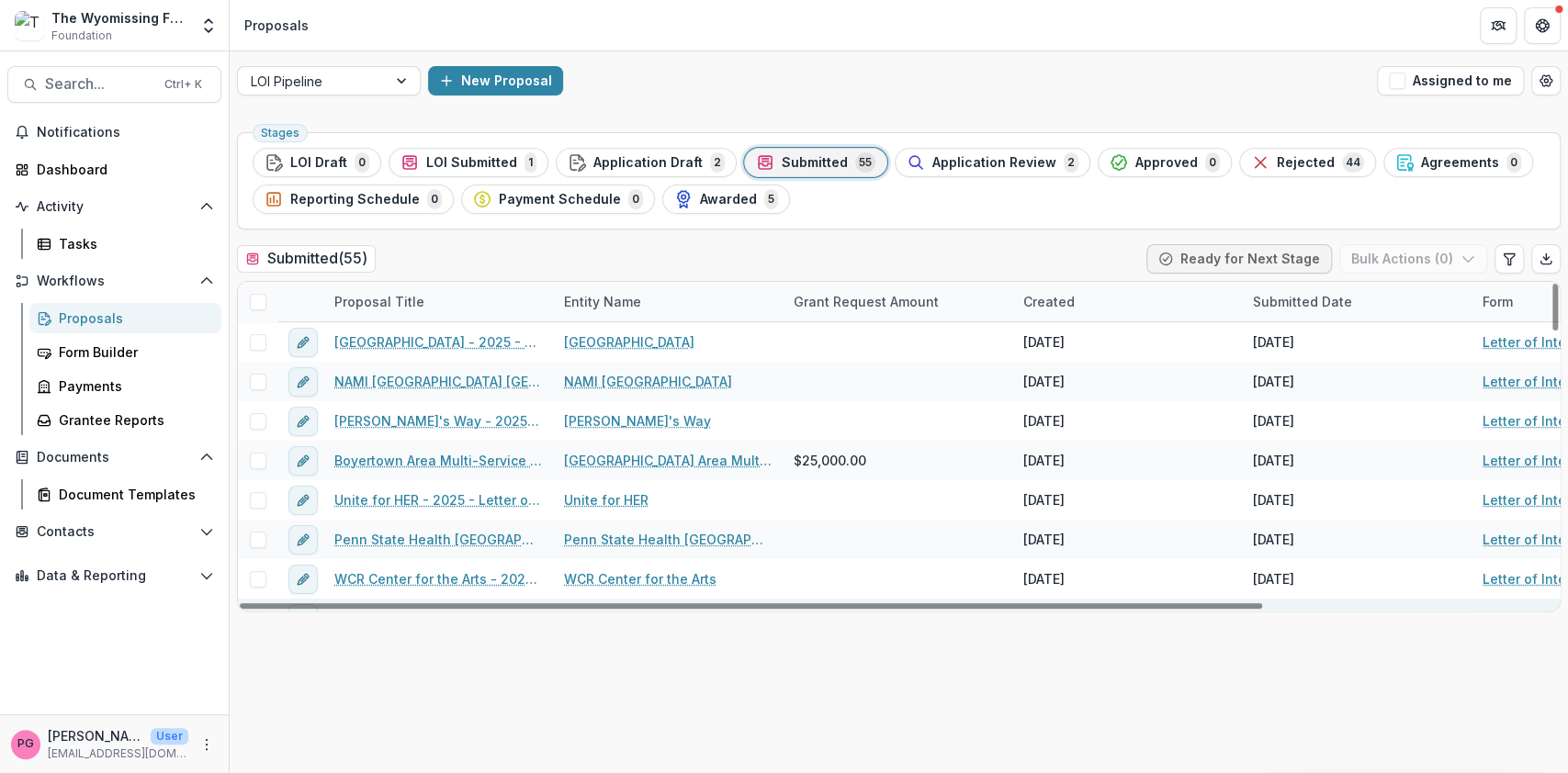
click at [1305, 609] on div "Aug 22, 2025" at bounding box center [1295, 618] width 84 height 19
click at [1322, 298] on div "Submitted Date" at bounding box center [1302, 302] width 121 height 19
click at [1301, 411] on span "Sort Descending" at bounding box center [1332, 414] width 106 height 15
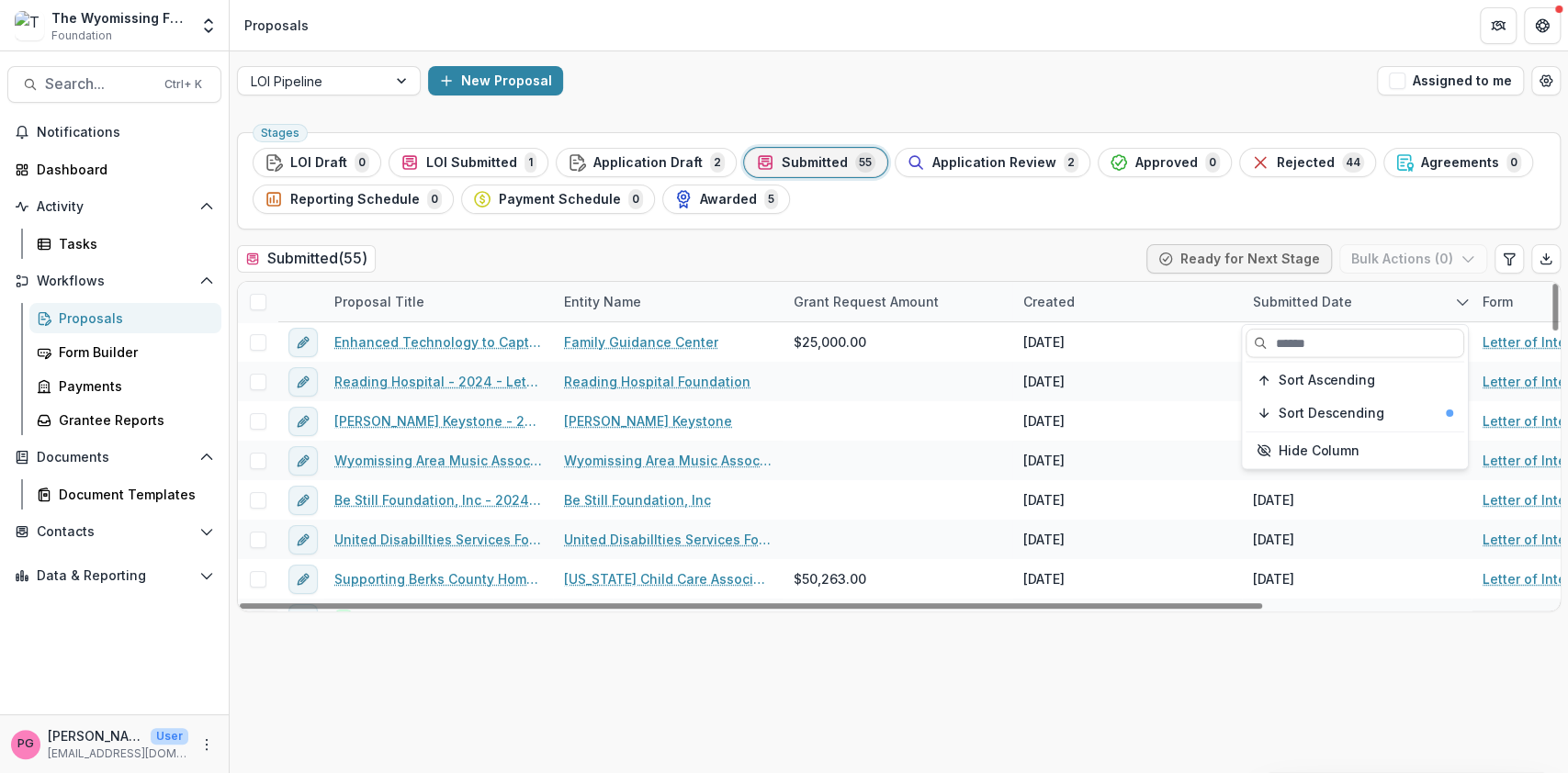
click at [1264, 741] on div "Stages LOI Draft 0 LOI Submitted 1 Application Draft 2 Submitted 55 Application…" at bounding box center [898, 450] width 1338 height 649
click at [1324, 297] on div "Submitted Date" at bounding box center [1302, 302] width 121 height 19
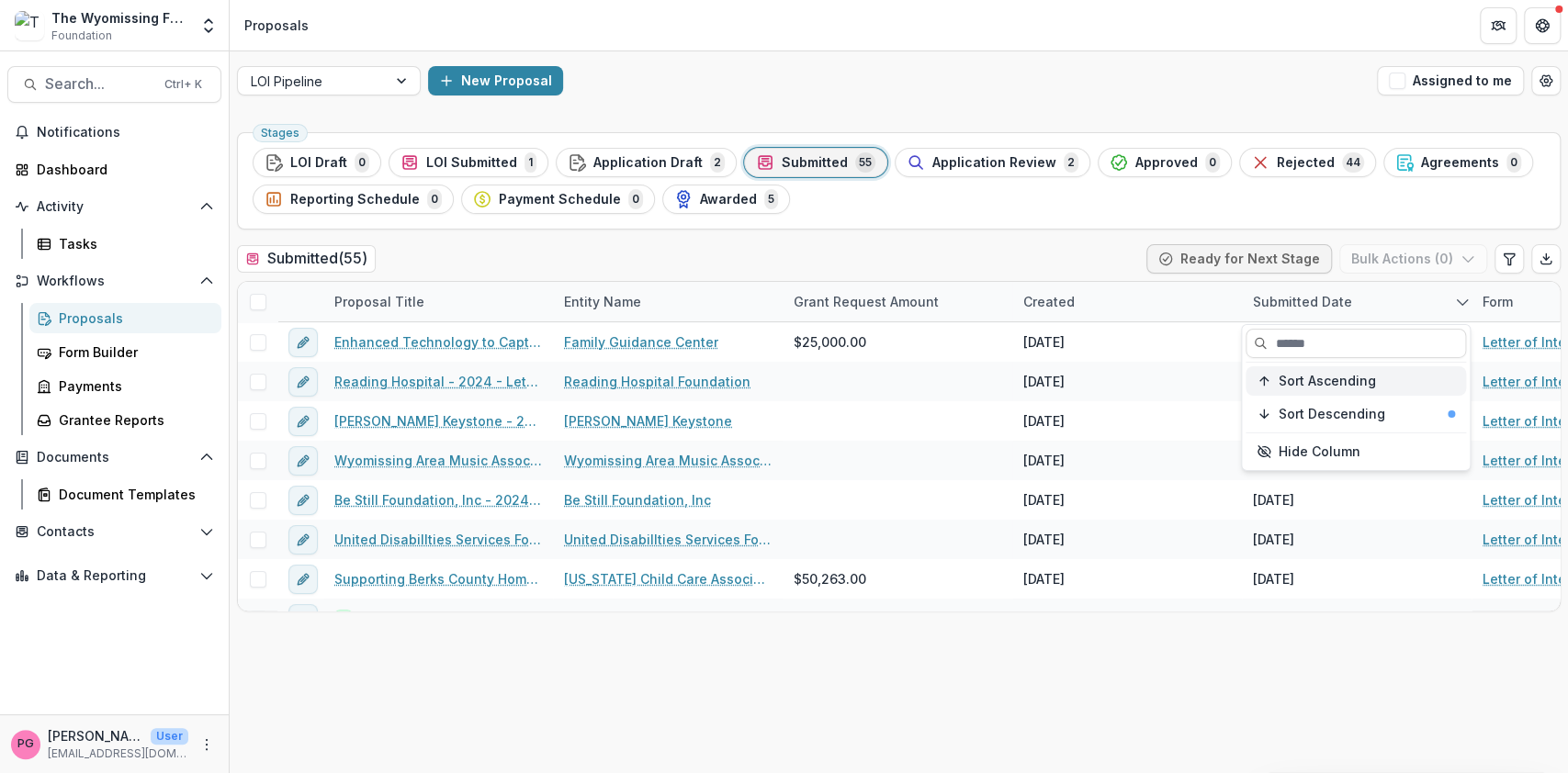
click at [1312, 384] on span "Sort Ascending" at bounding box center [1327, 380] width 98 height 15
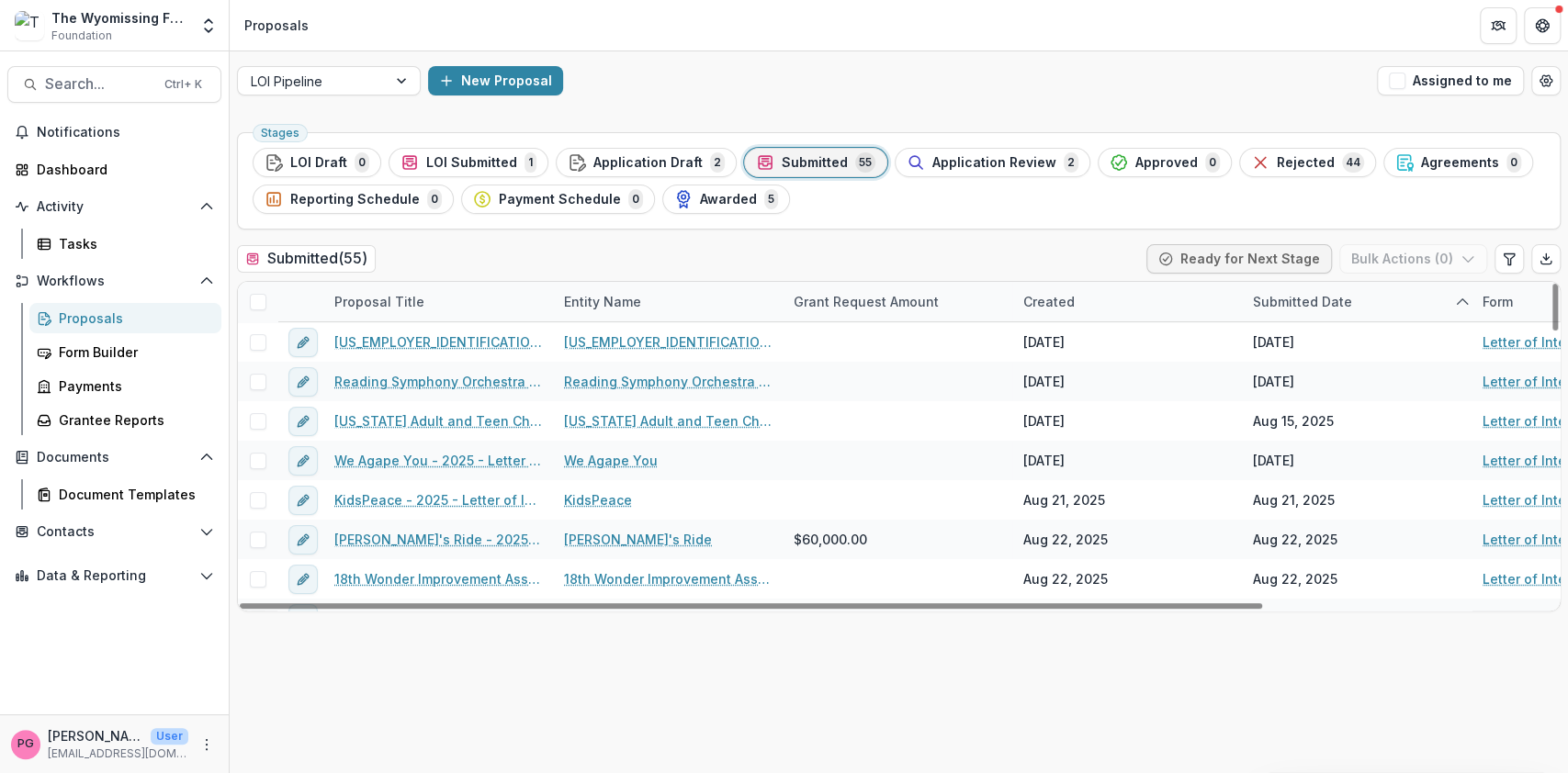
click at [1284, 664] on div "Stages LOI Draft 0 LOI Submitted 1 Application Draft 2 Submitted 55 Application…" at bounding box center [898, 450] width 1338 height 649
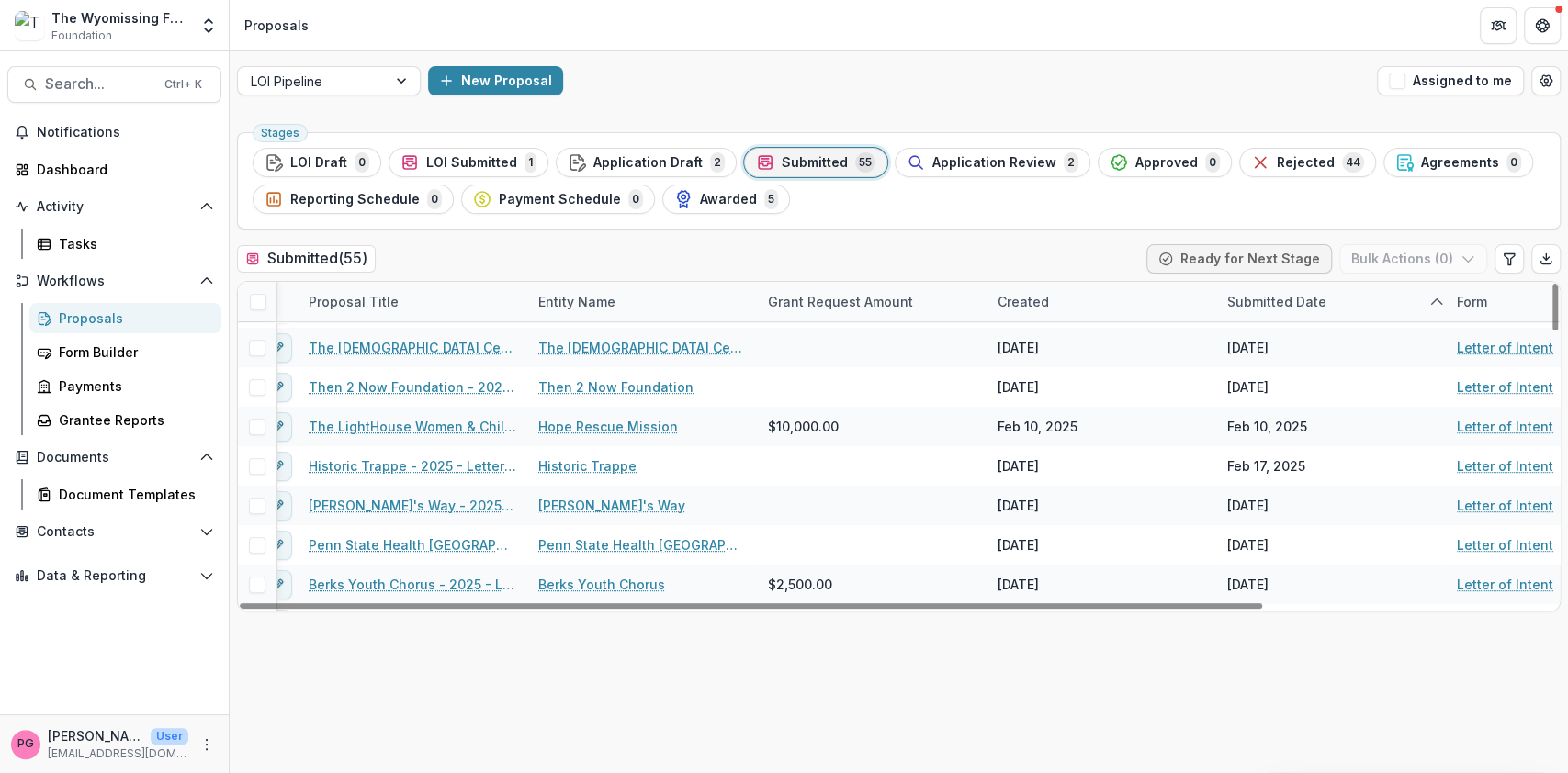
scroll to position [0, 26]
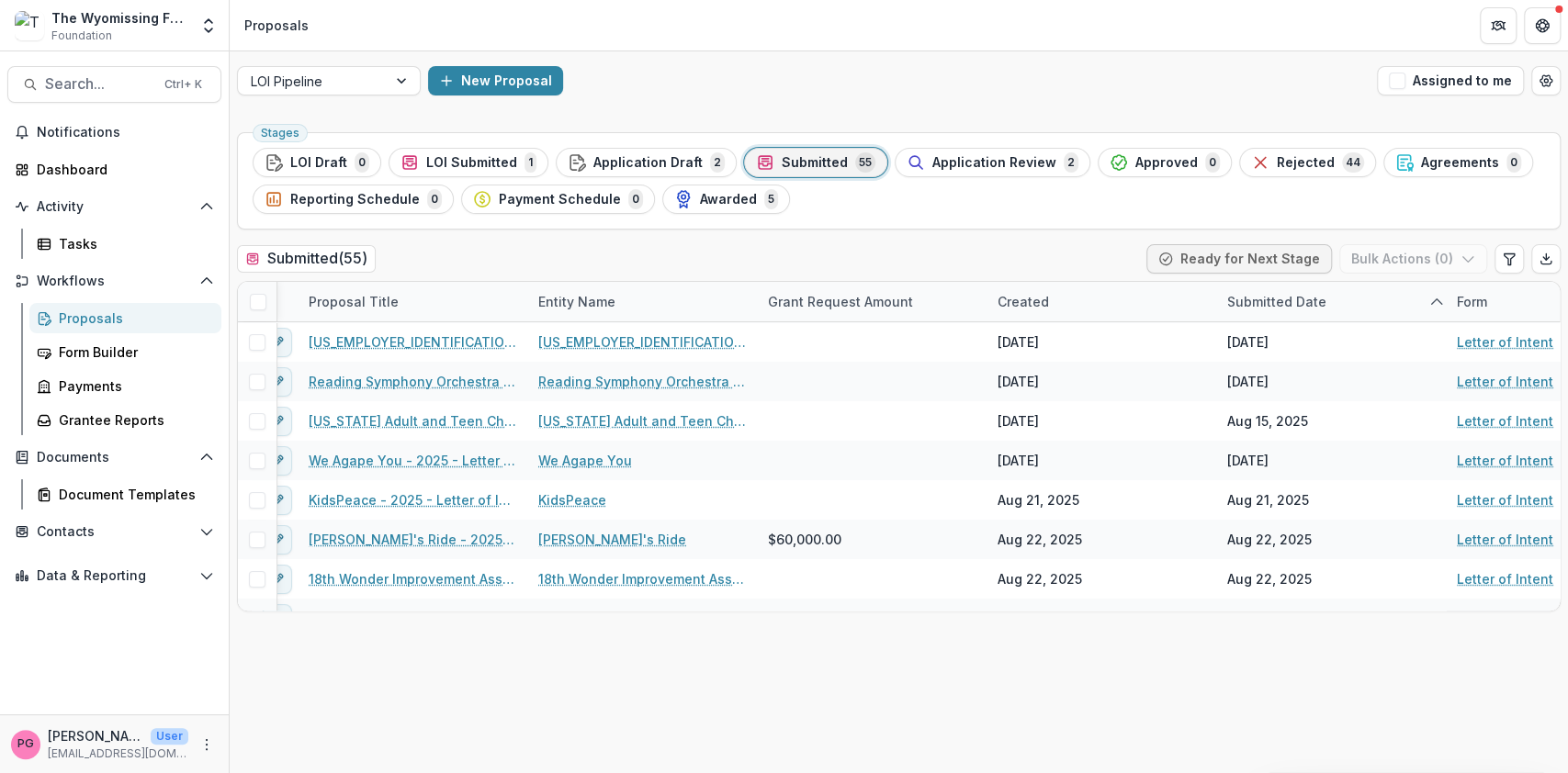
click at [825, 156] on span "Submitted" at bounding box center [815, 163] width 66 height 15
